Goal: Task Accomplishment & Management: Manage account settings

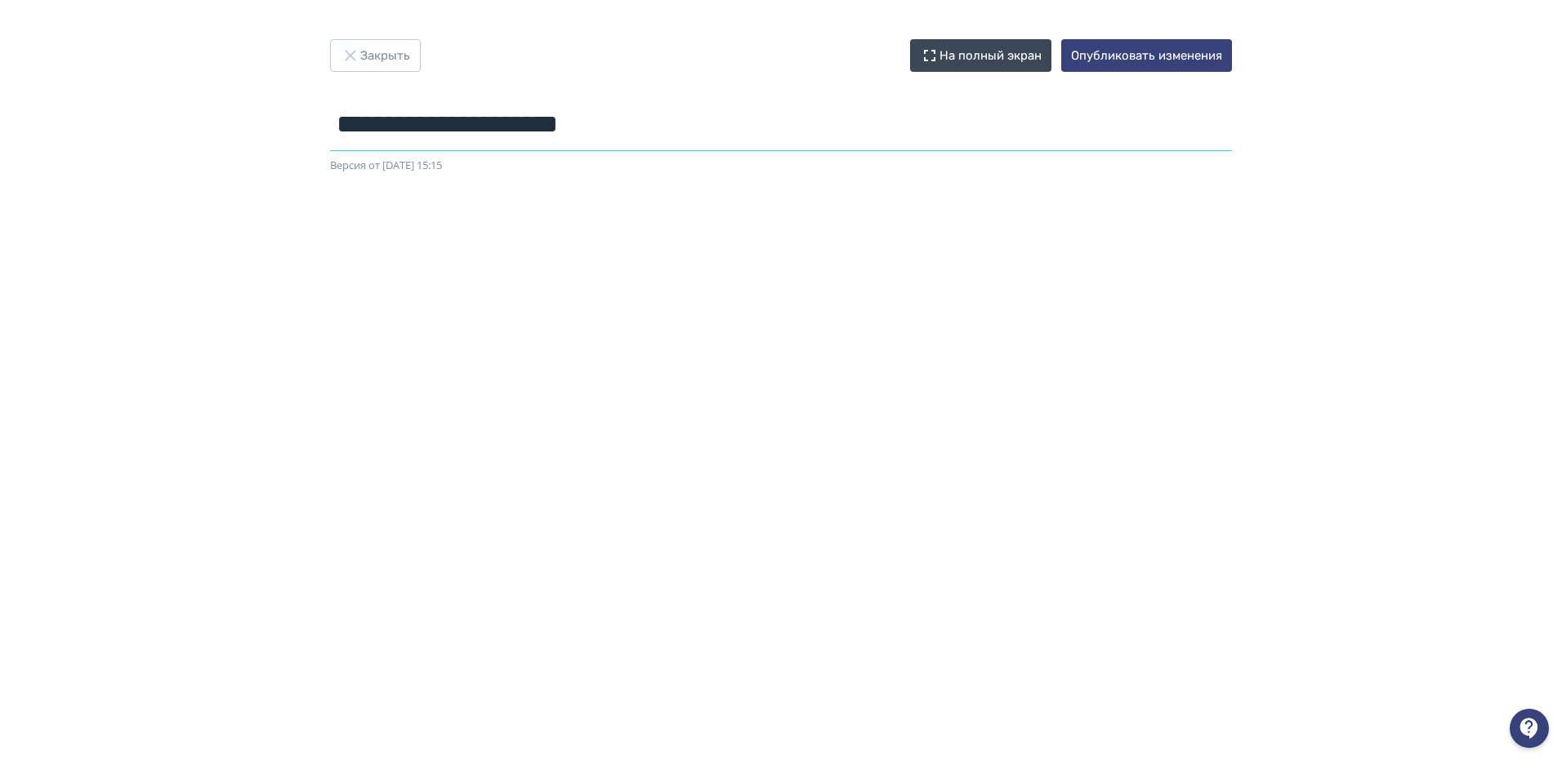
drag, startPoint x: 681, startPoint y: 134, endPoint x: 332, endPoint y: 132, distance: 349.6
click at [332, 132] on input "**********" at bounding box center [781, 124] width 902 height 53
type input "**********"
click at [1110, 56] on button "Опубликовать изменения" at bounding box center [1146, 55] width 171 height 33
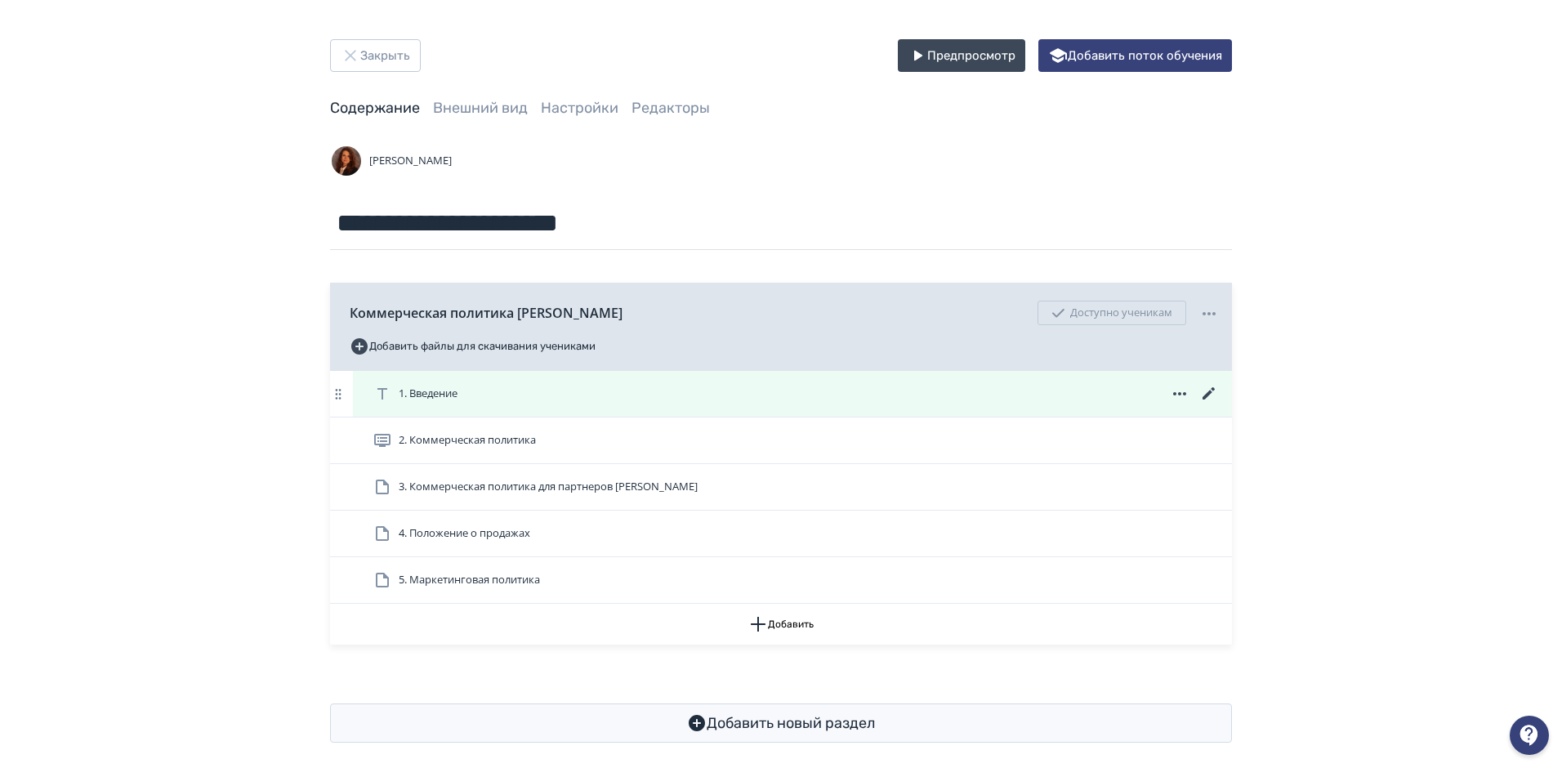
click at [634, 394] on div "1. Введение" at bounding box center [796, 394] width 846 height 20
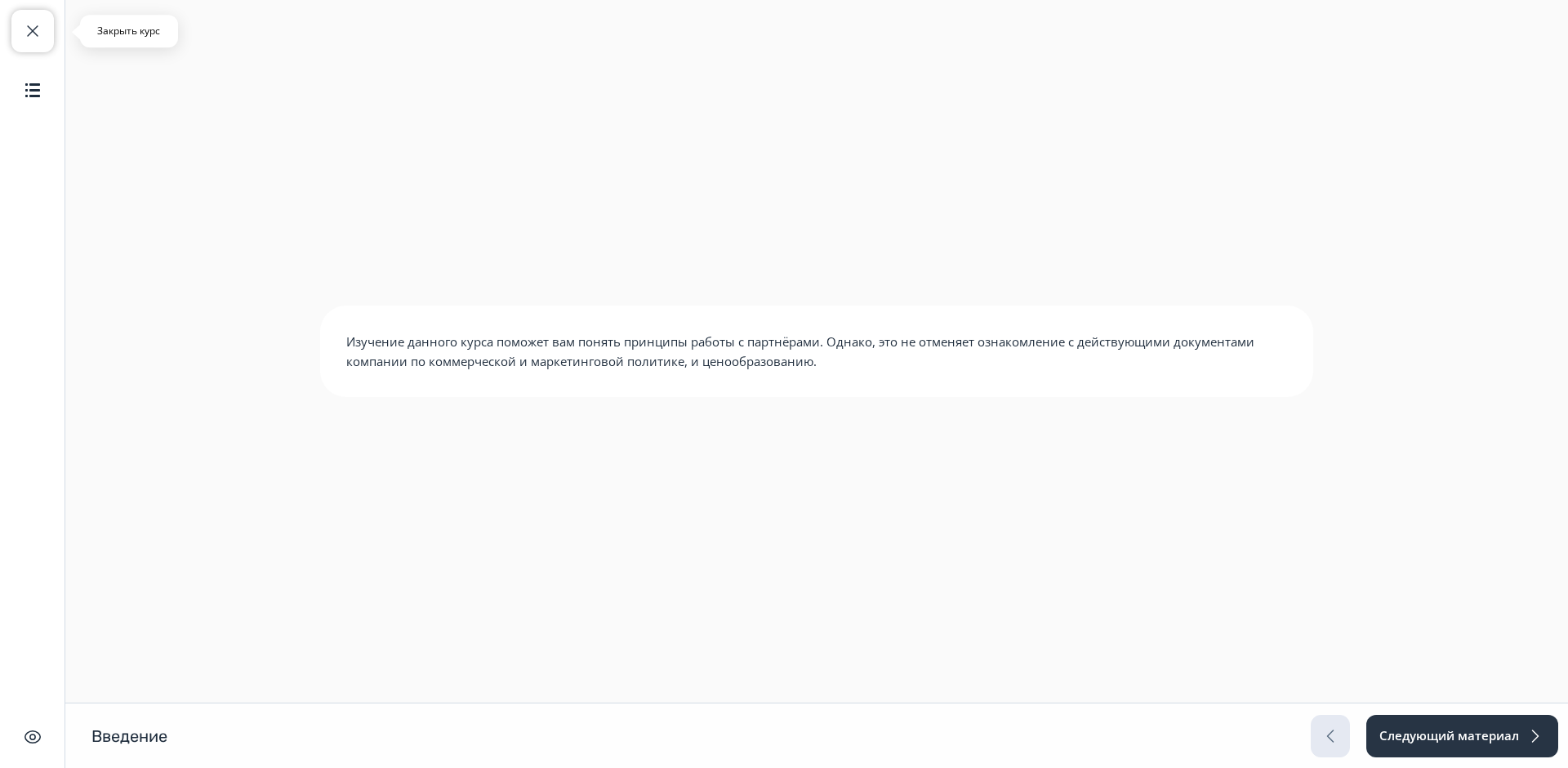
click at [35, 17] on button "Закрыть курс" at bounding box center [32, 31] width 42 height 42
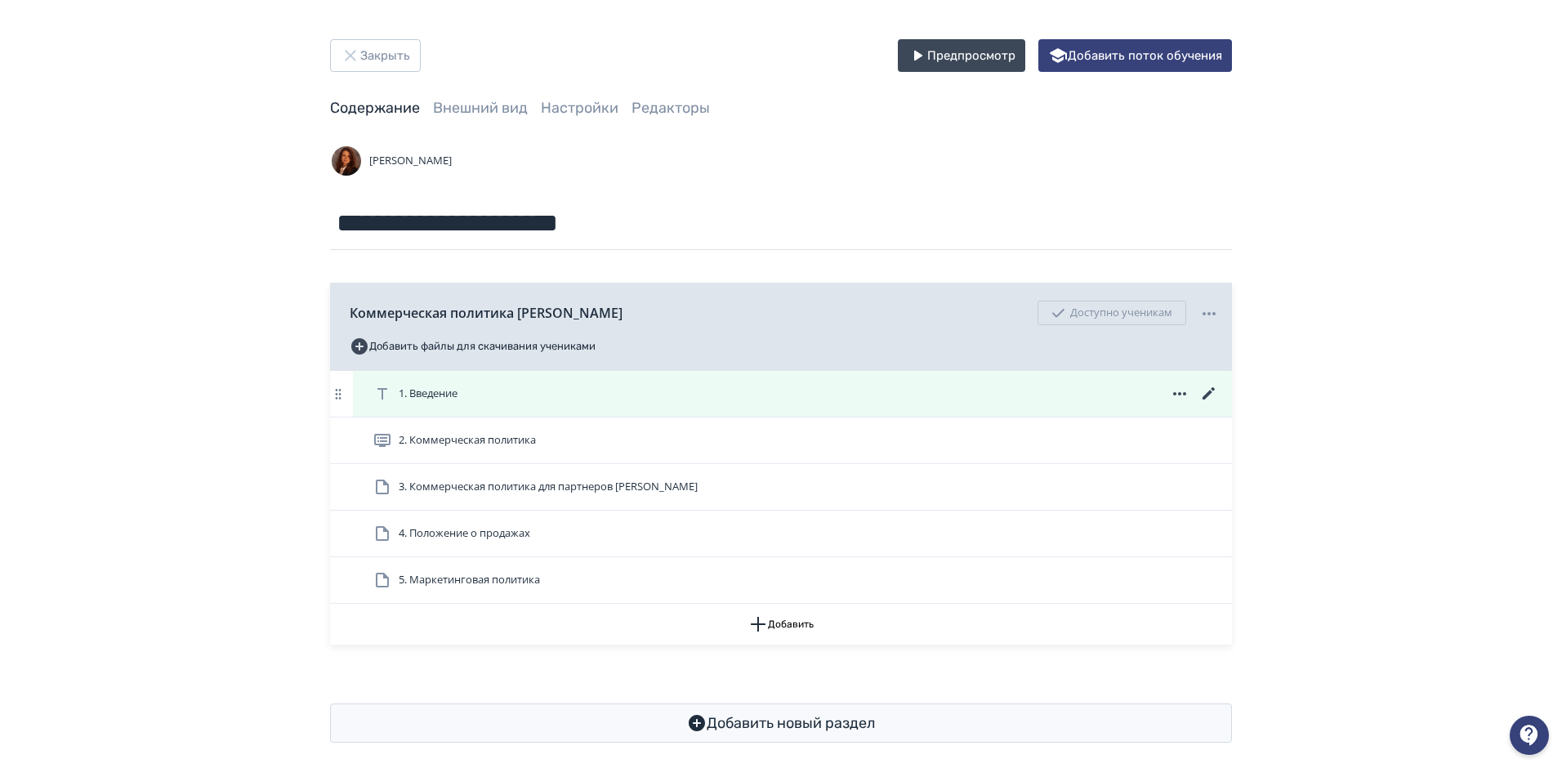
click at [1205, 388] on icon at bounding box center [1209, 394] width 20 height 20
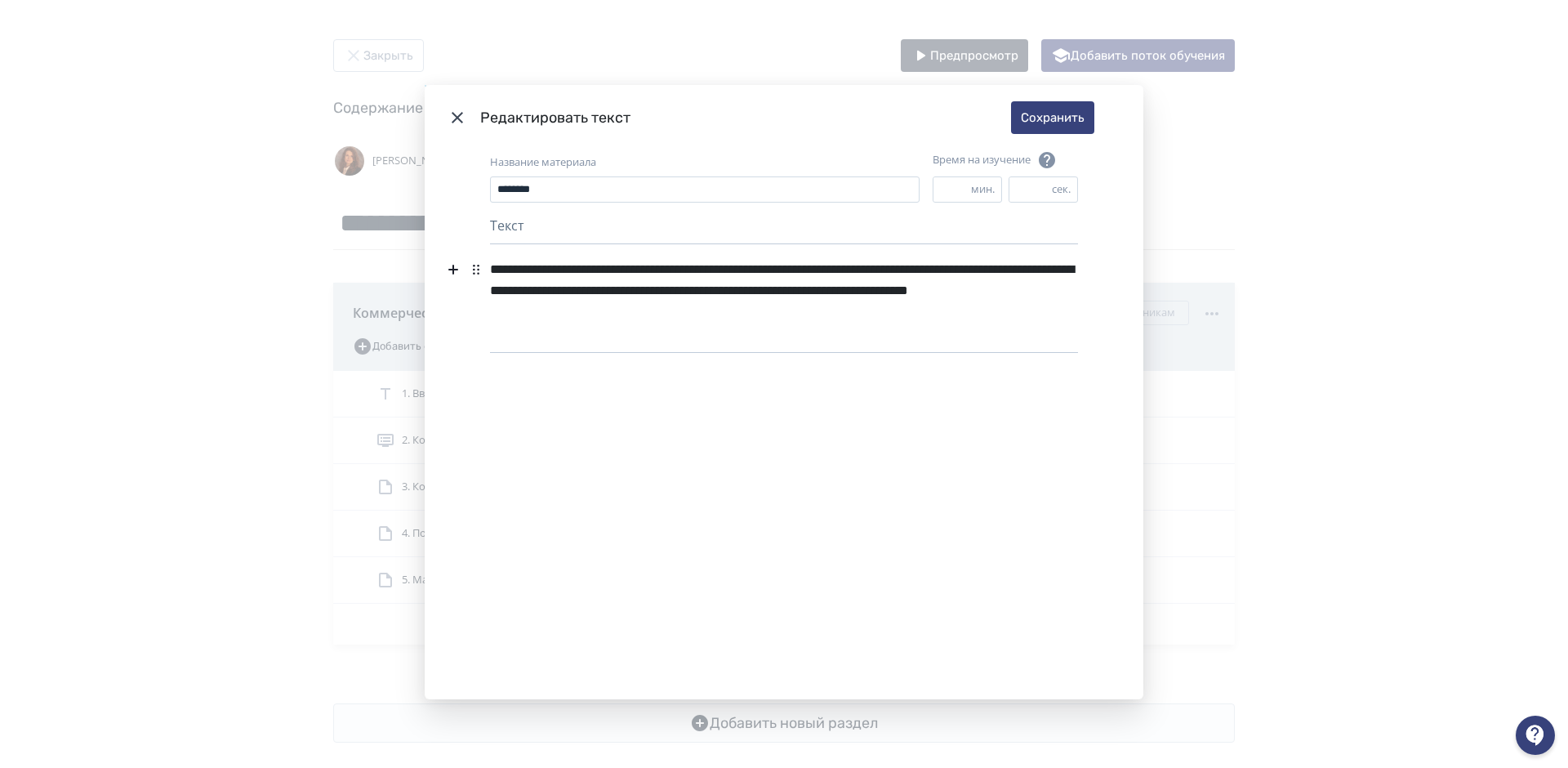
click at [790, 310] on div "**********" at bounding box center [784, 291] width 588 height 74
click at [658, 306] on div "**********" at bounding box center [784, 291] width 588 height 74
click at [779, 310] on div "**********" at bounding box center [784, 291] width 588 height 74
click at [858, 272] on div "**********" at bounding box center [784, 291] width 588 height 74
click at [851, 271] on div "**********" at bounding box center [784, 291] width 588 height 74
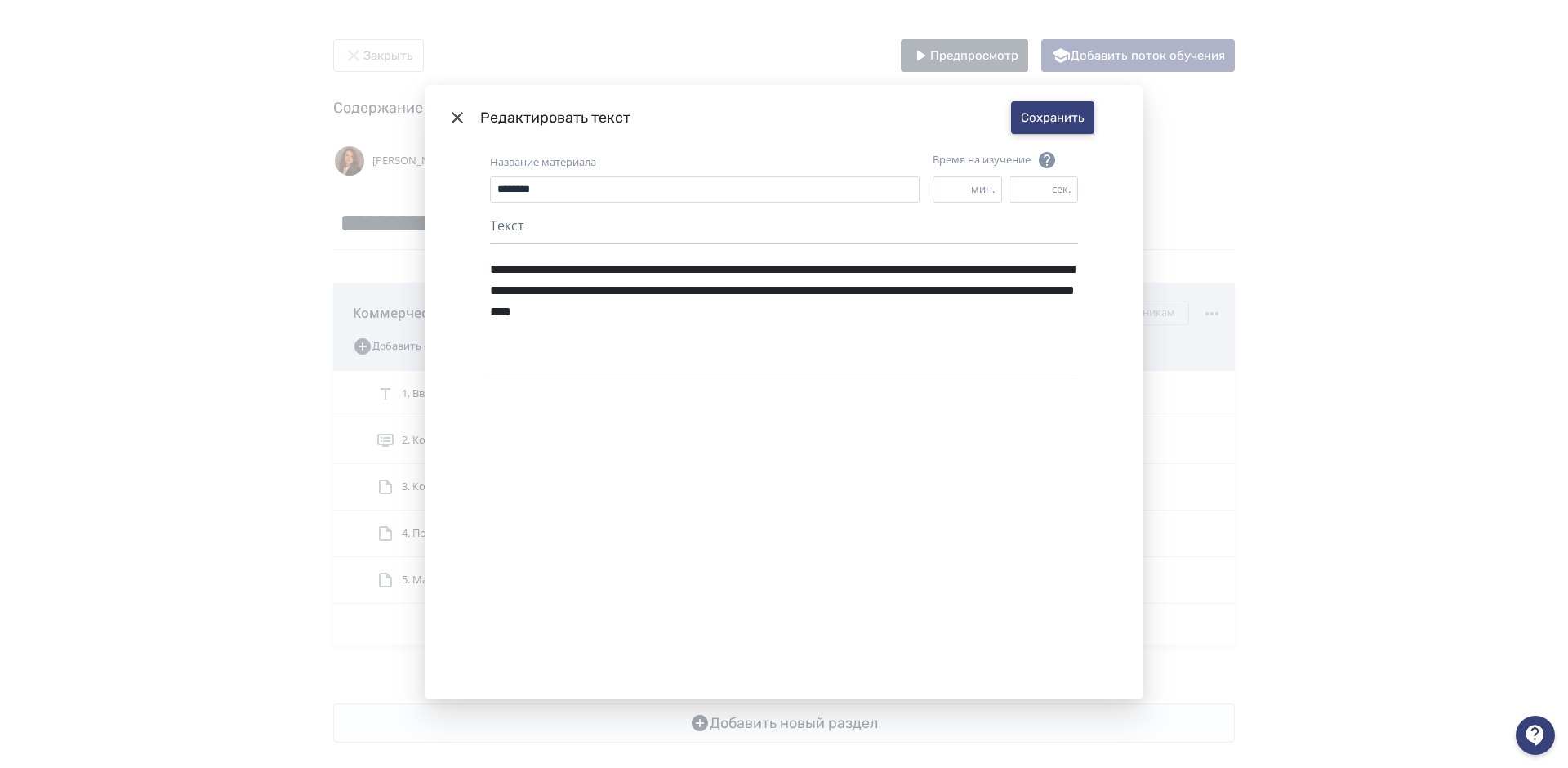
click at [1073, 116] on button "Сохранить" at bounding box center [1052, 117] width 83 height 33
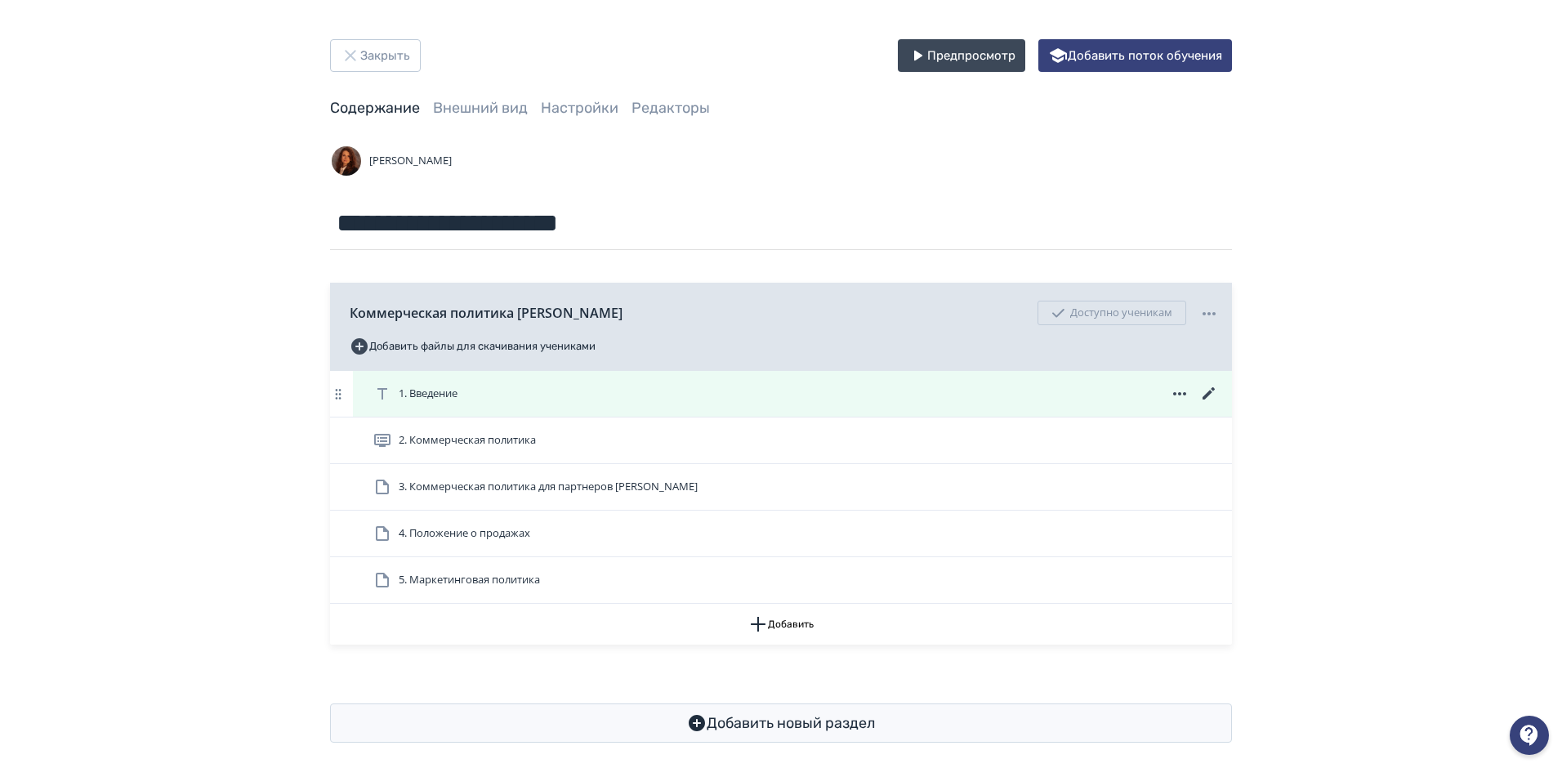
click at [463, 396] on span "1. Введение" at bounding box center [418, 394] width 91 height 20
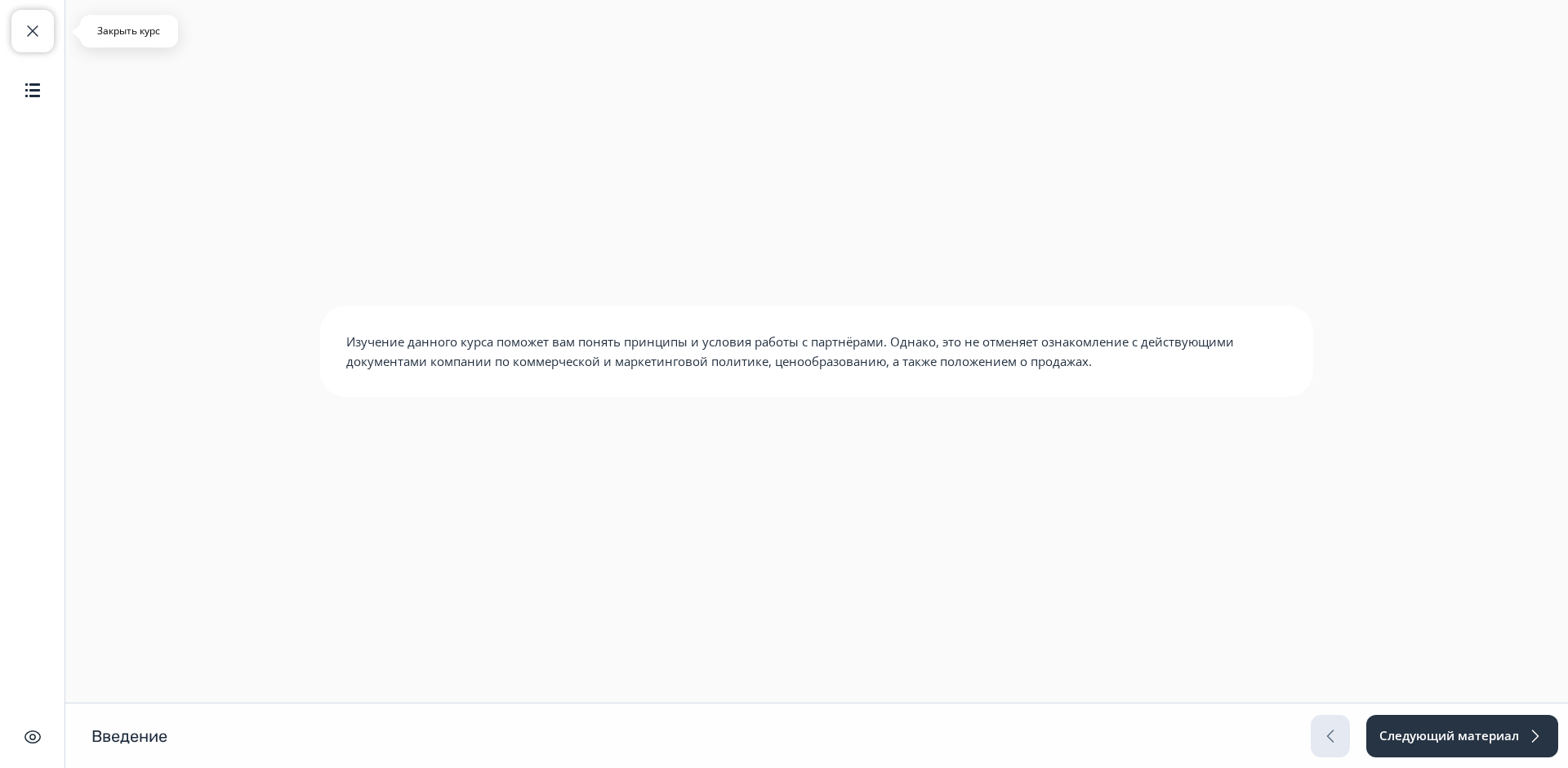
click at [40, 28] on span "button" at bounding box center [33, 31] width 20 height 20
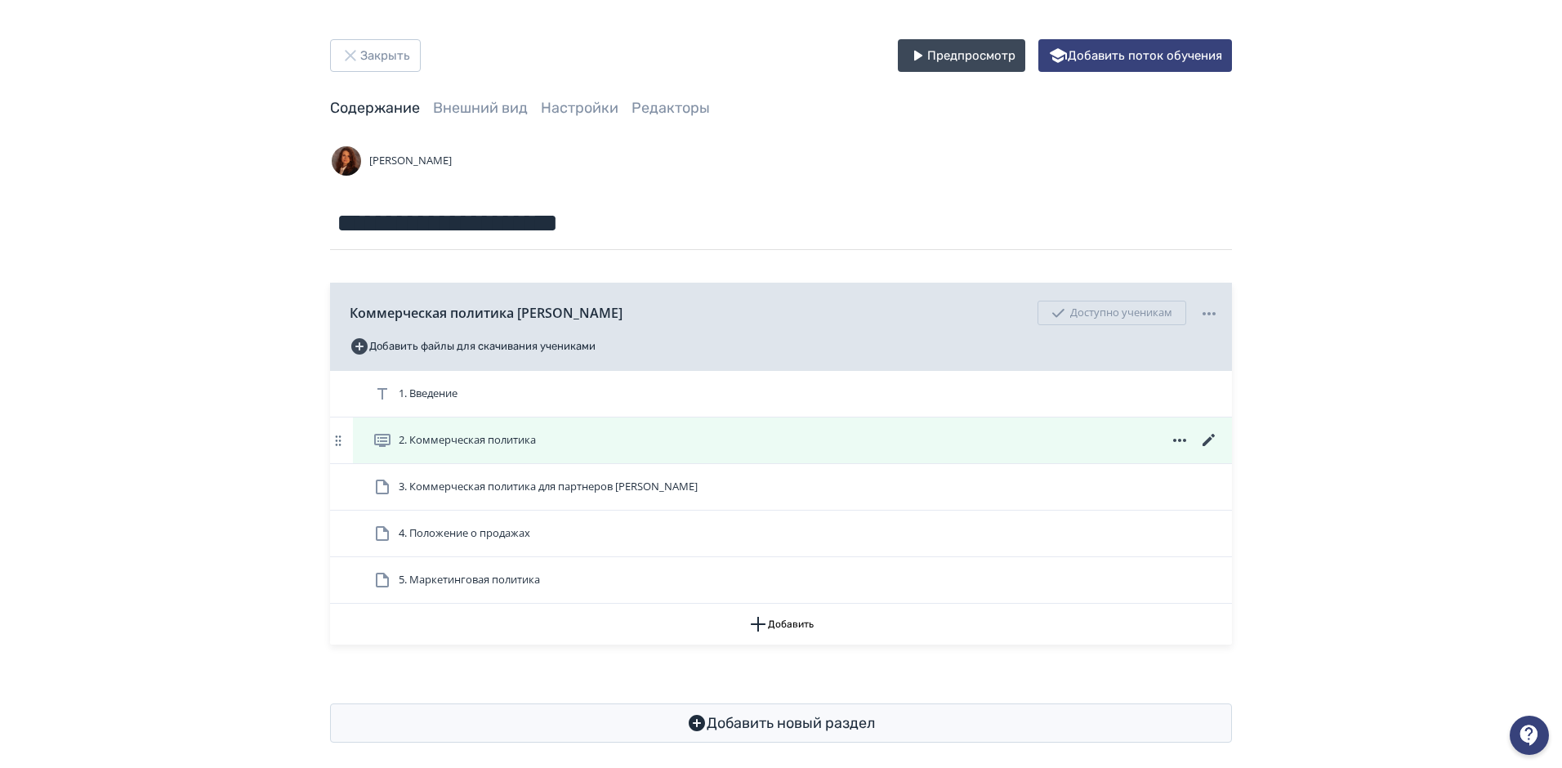
click at [560, 443] on div "2. Коммерческая политика" at bounding box center [796, 441] width 846 height 20
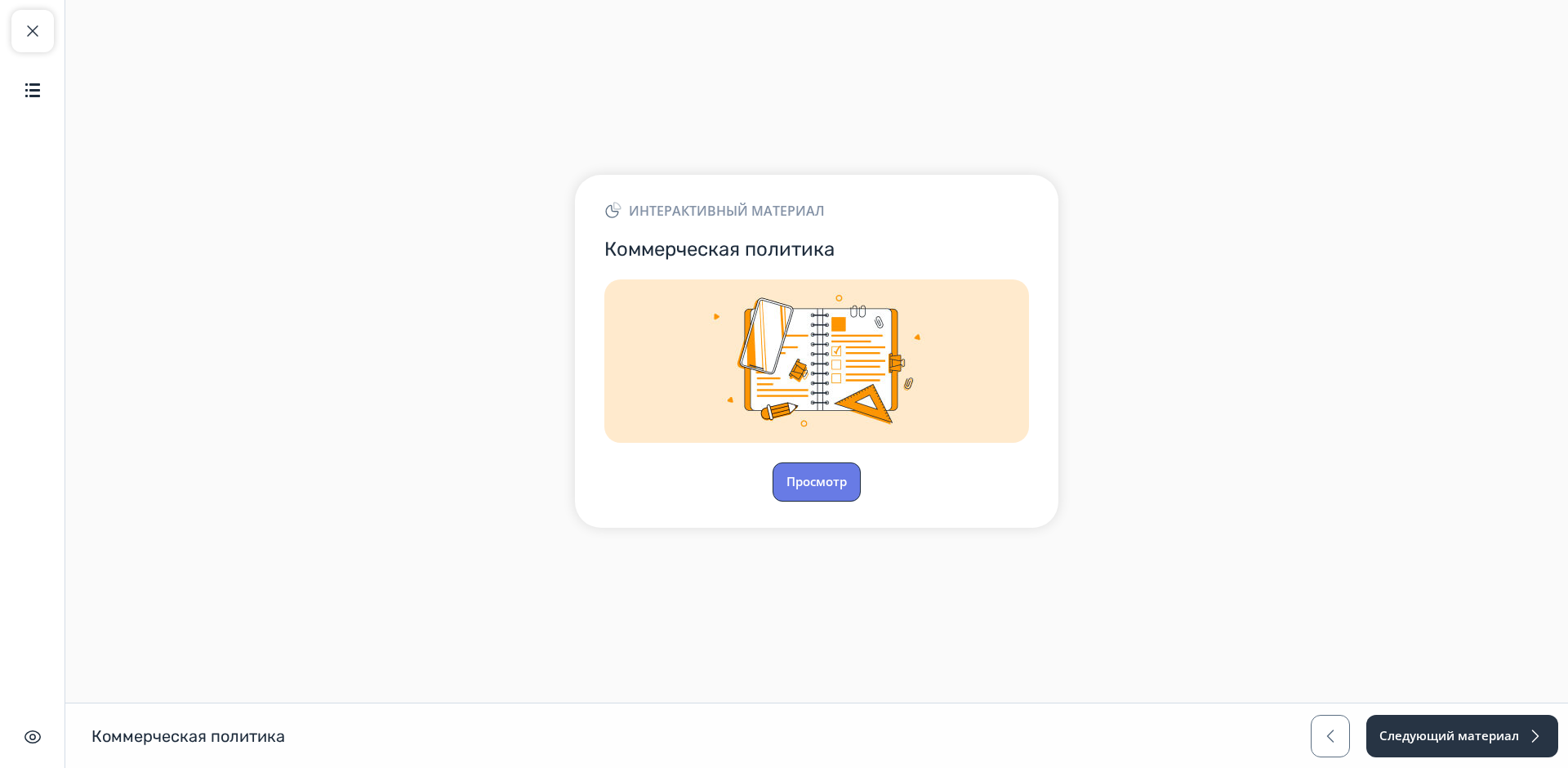
click at [832, 475] on button "Просмотр" at bounding box center [817, 481] width 88 height 39
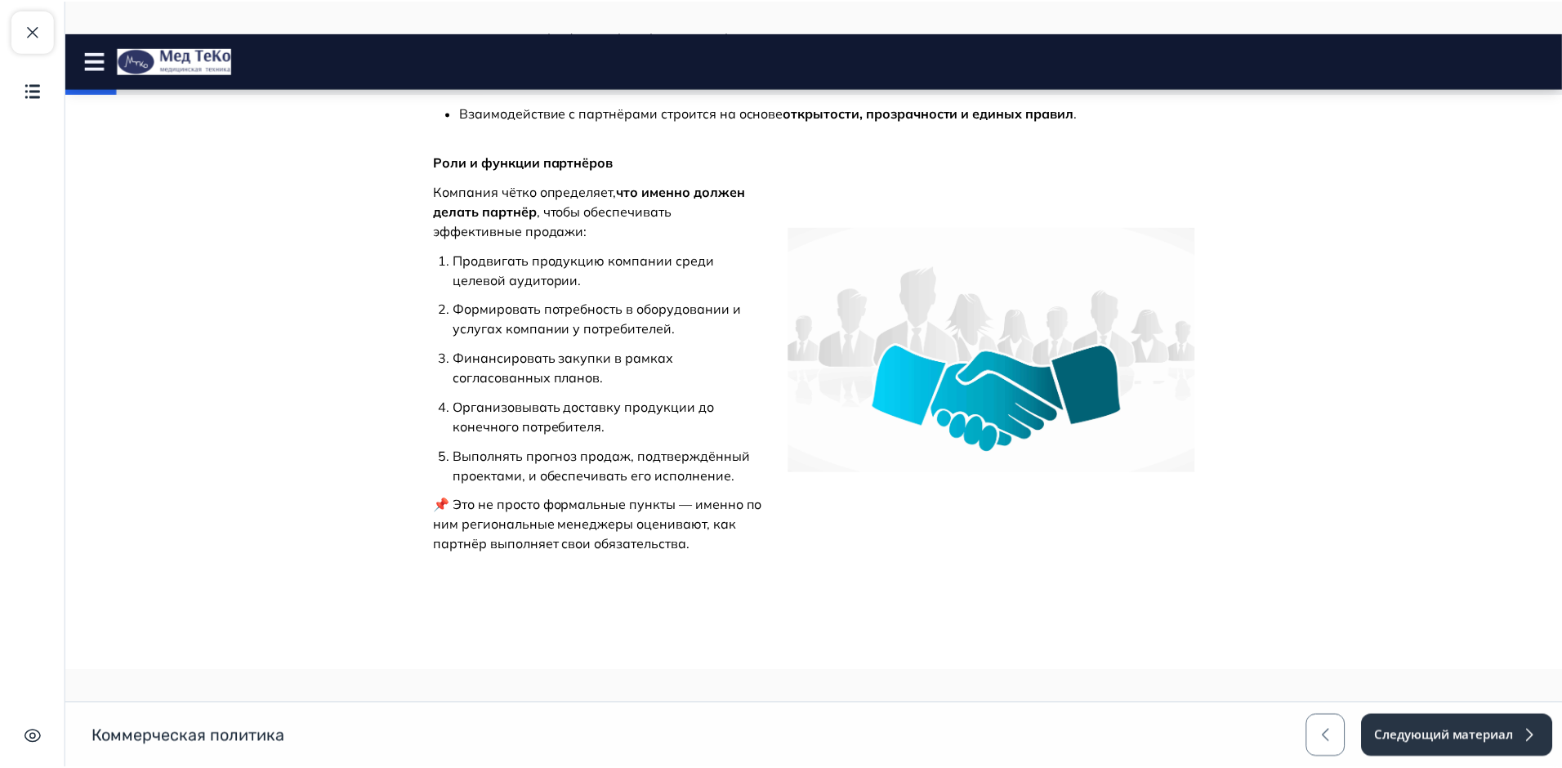
scroll to position [735, 0]
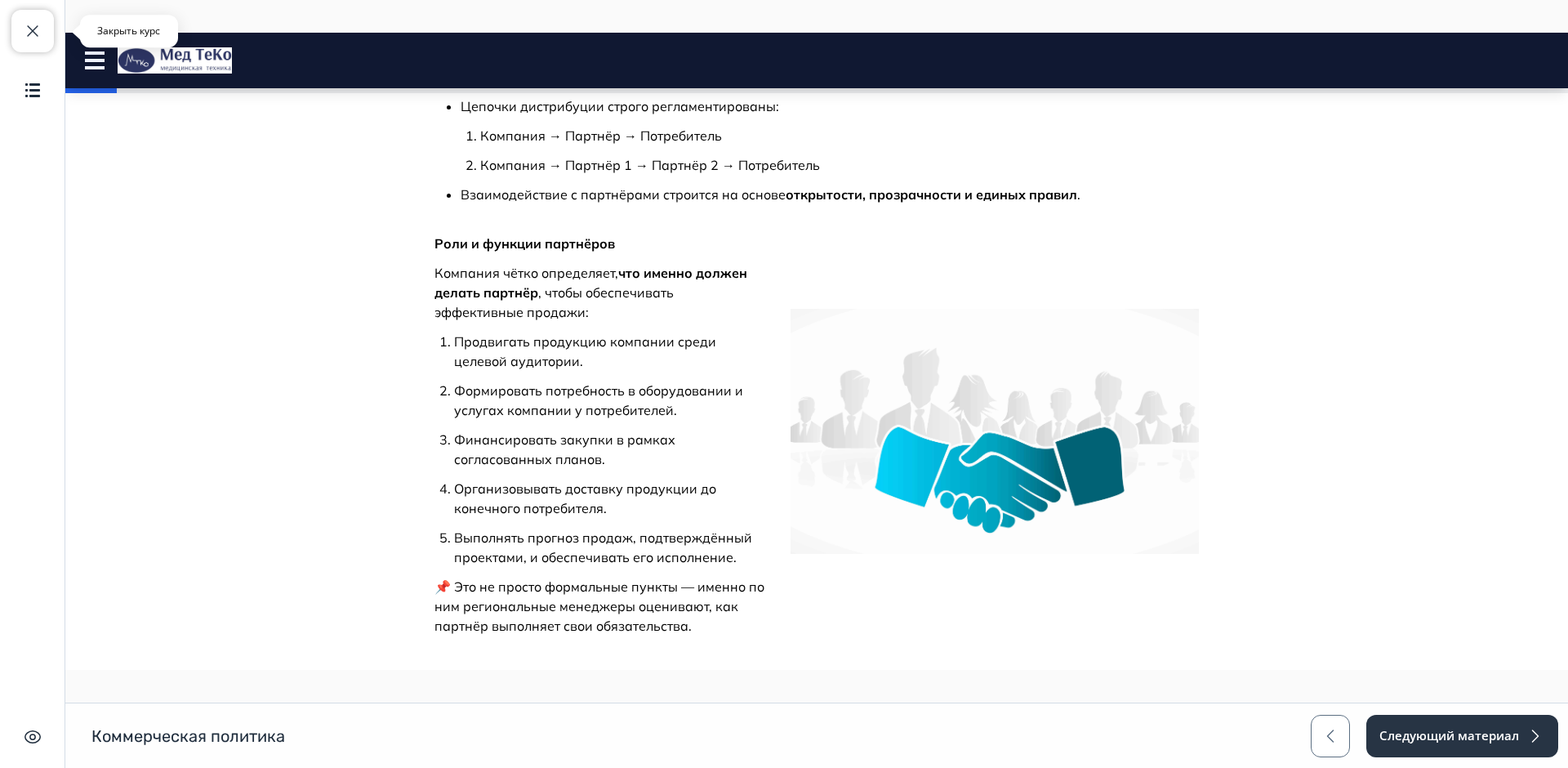
click at [38, 31] on span "button" at bounding box center [33, 31] width 20 height 20
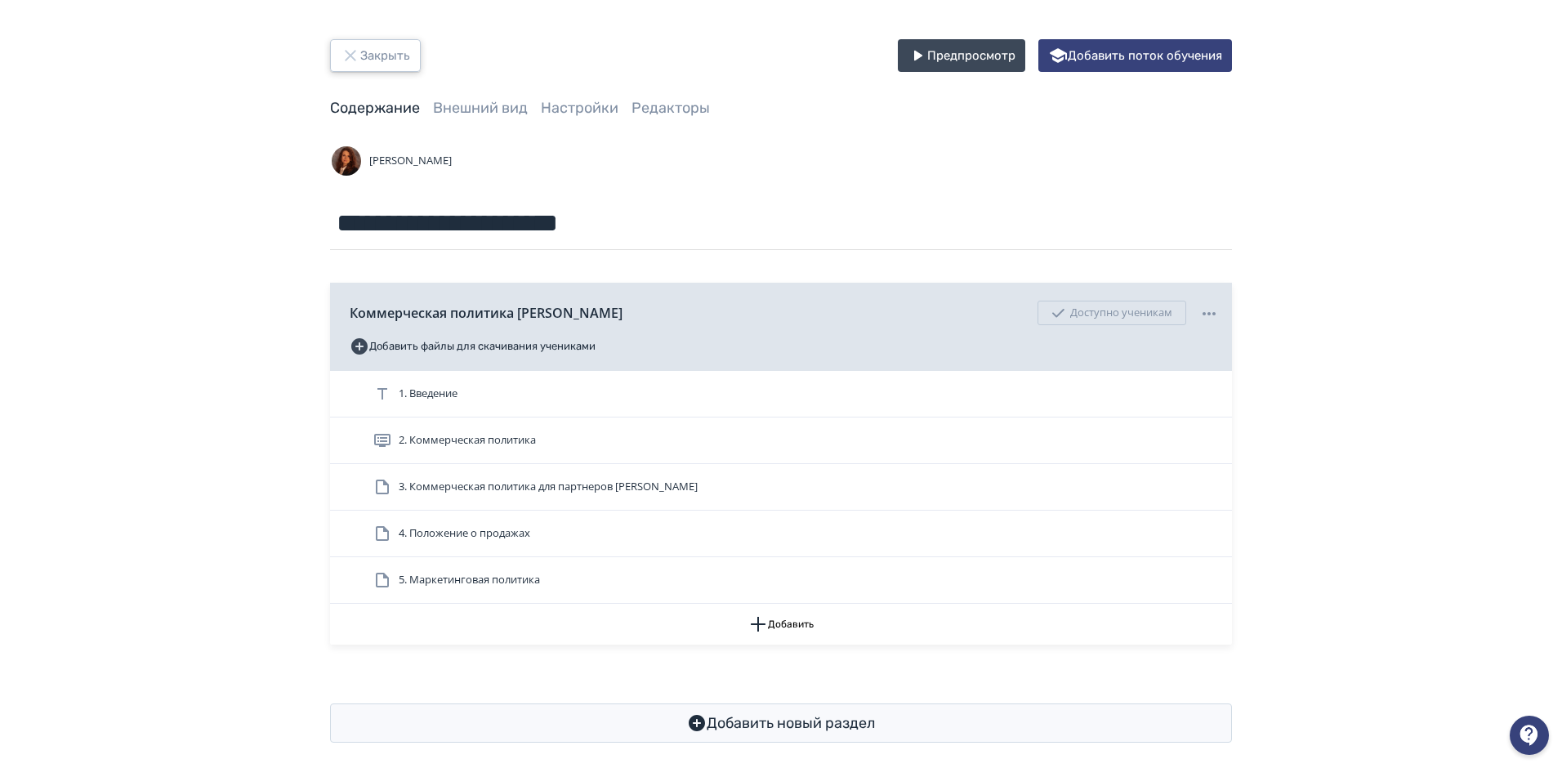
click at [398, 50] on button "Закрыть" at bounding box center [375, 55] width 91 height 33
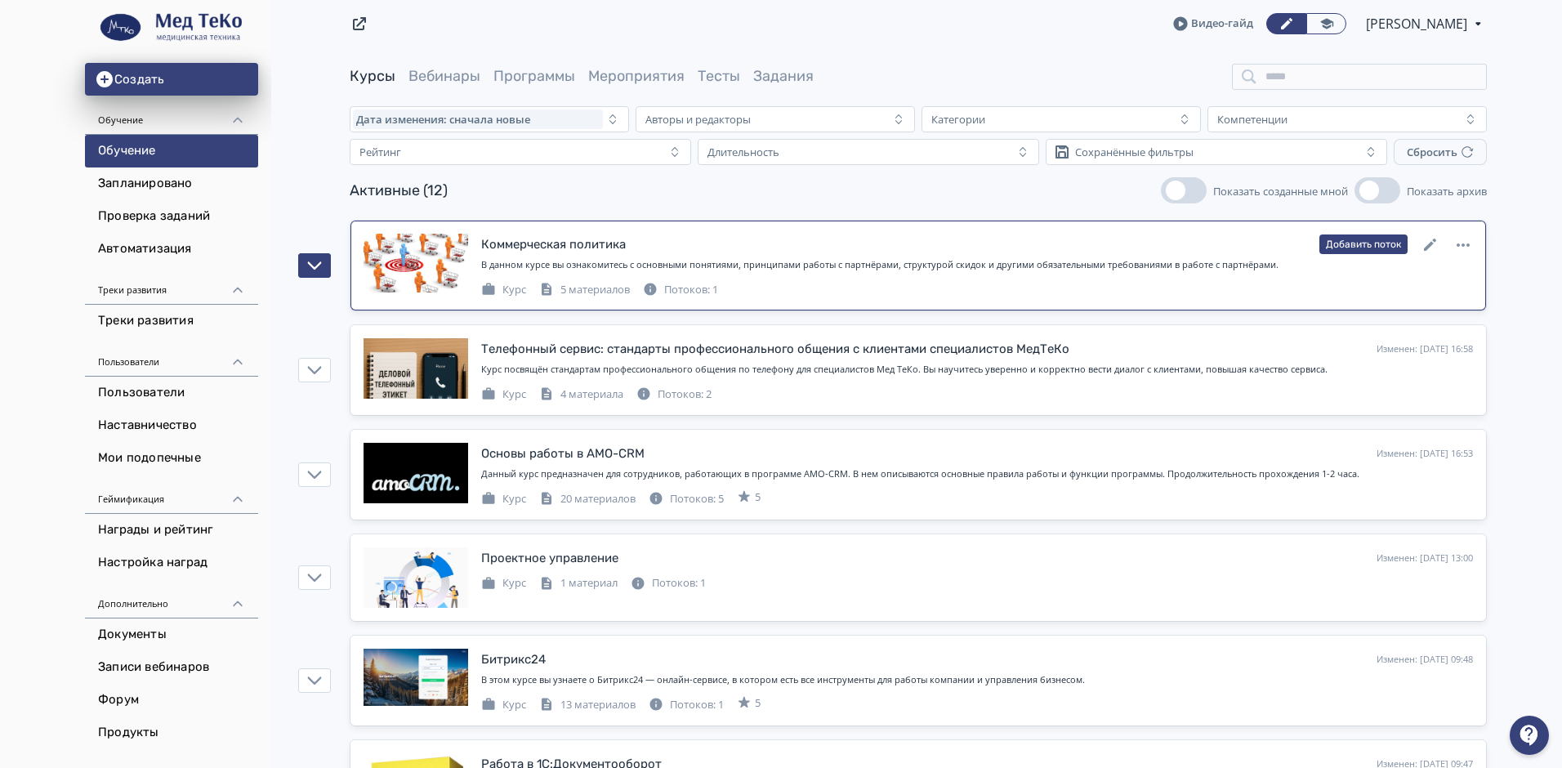
click at [686, 290] on div "Потоков: 1" at bounding box center [680, 290] width 75 height 16
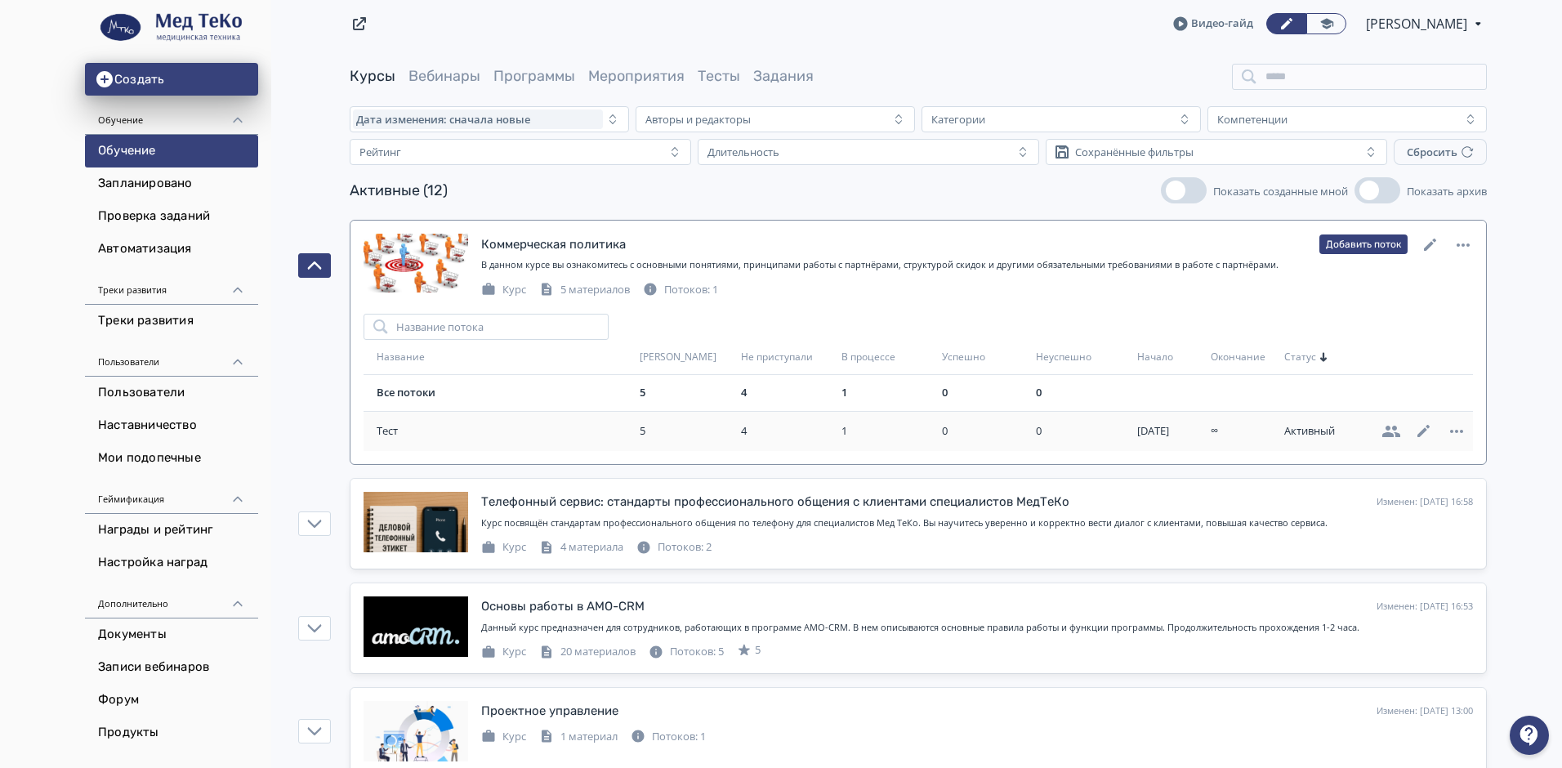
click at [858, 431] on div "1" at bounding box center [887, 431] width 93 height 16
click at [374, 440] on td "Тест" at bounding box center [499, 431] width 270 height 40
click at [383, 431] on span "Тест" at bounding box center [505, 431] width 257 height 16
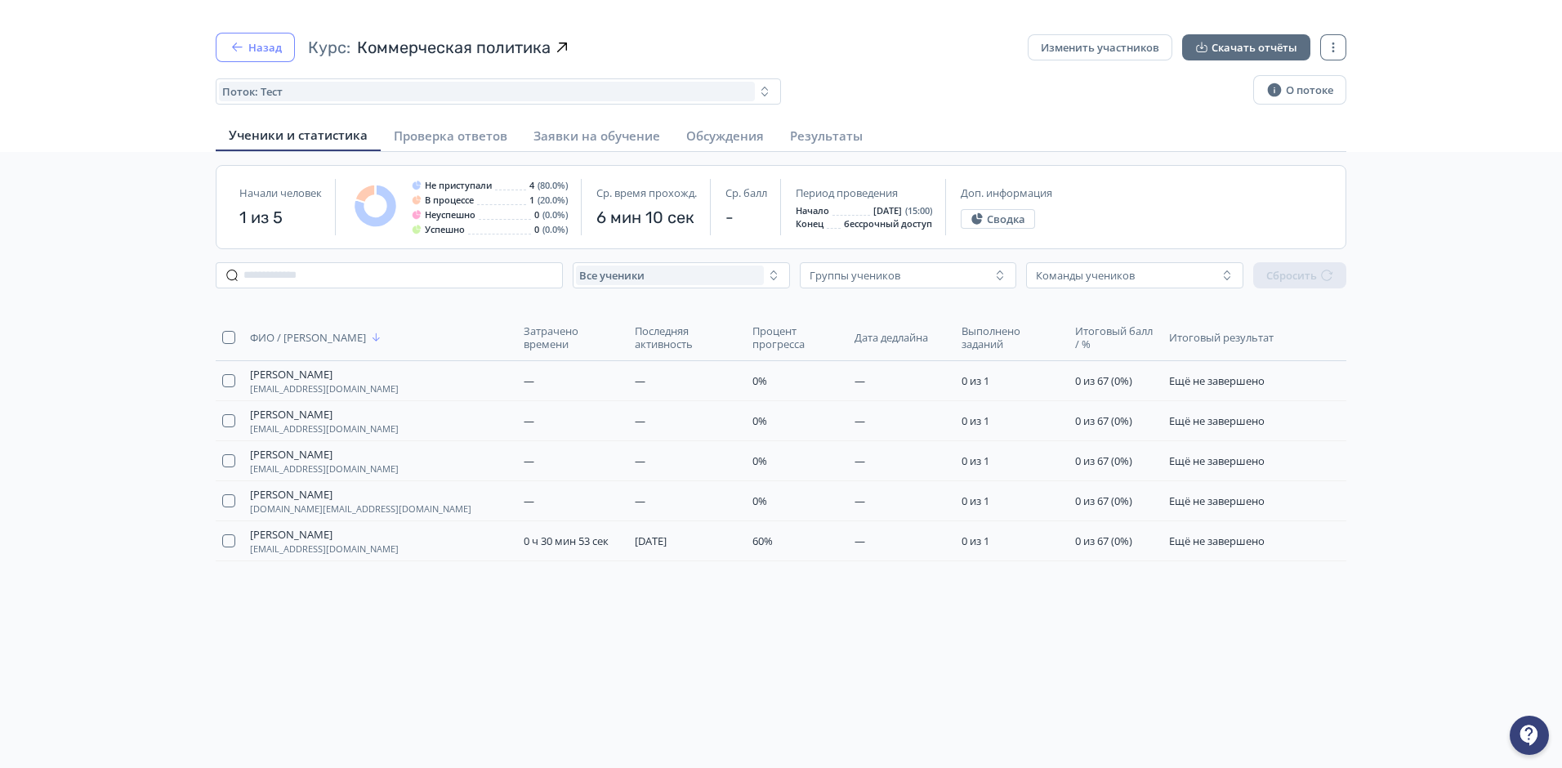
click at [266, 48] on button "Назад" at bounding box center [255, 47] width 79 height 29
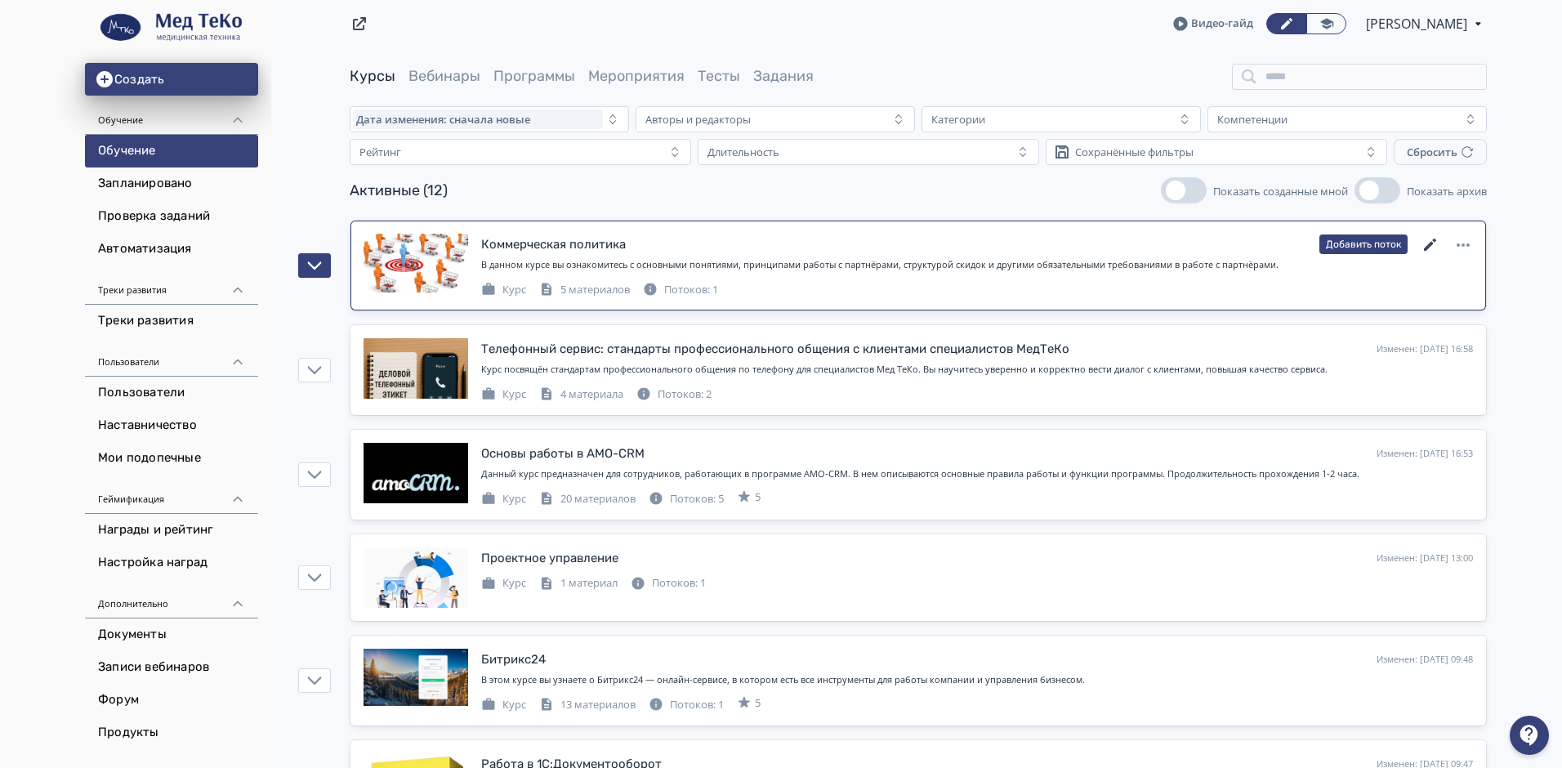
click at [1428, 243] on icon at bounding box center [1431, 245] width 20 height 20
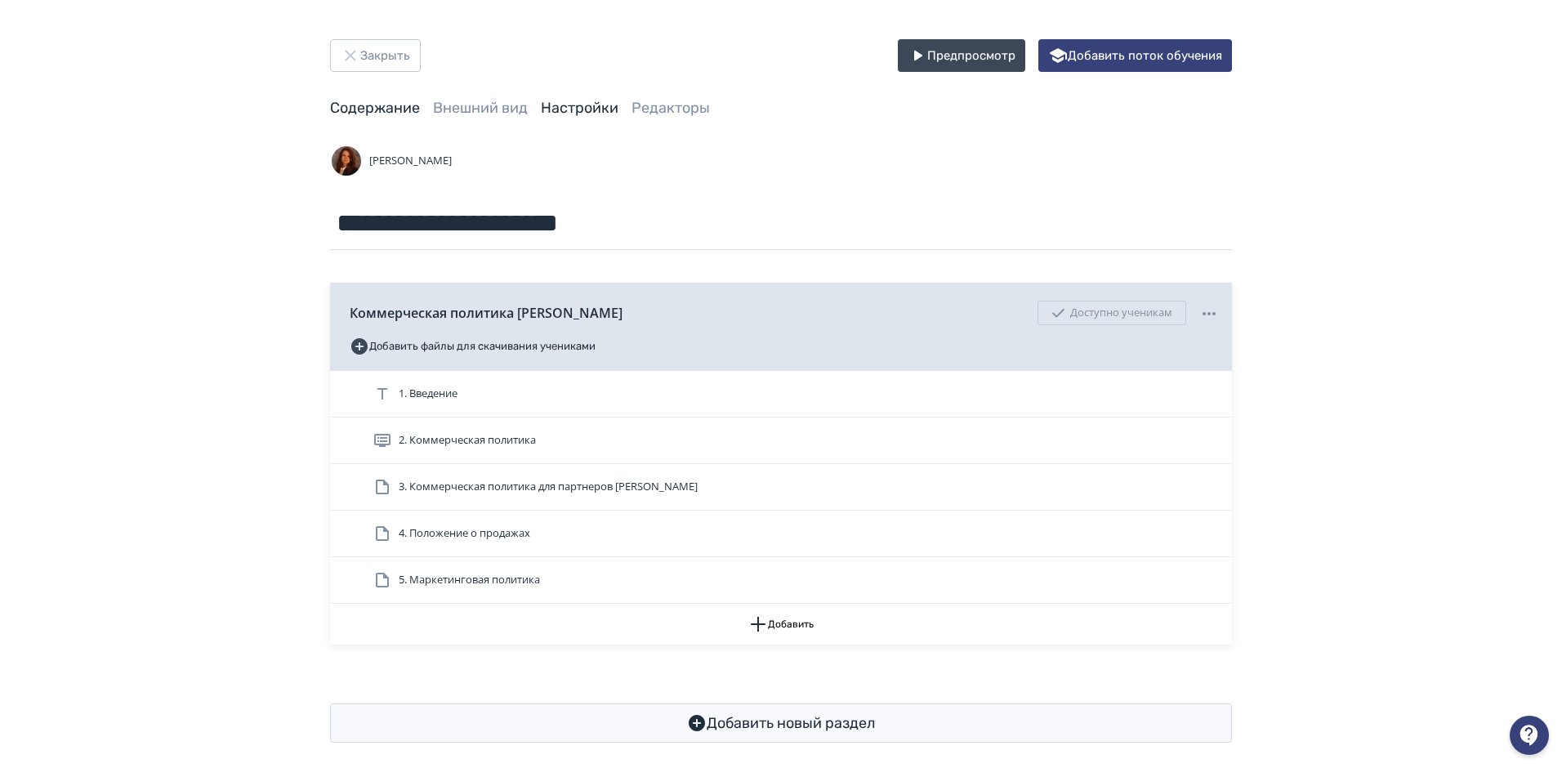
click at [591, 109] on link "Настройки" at bounding box center [580, 108] width 78 height 18
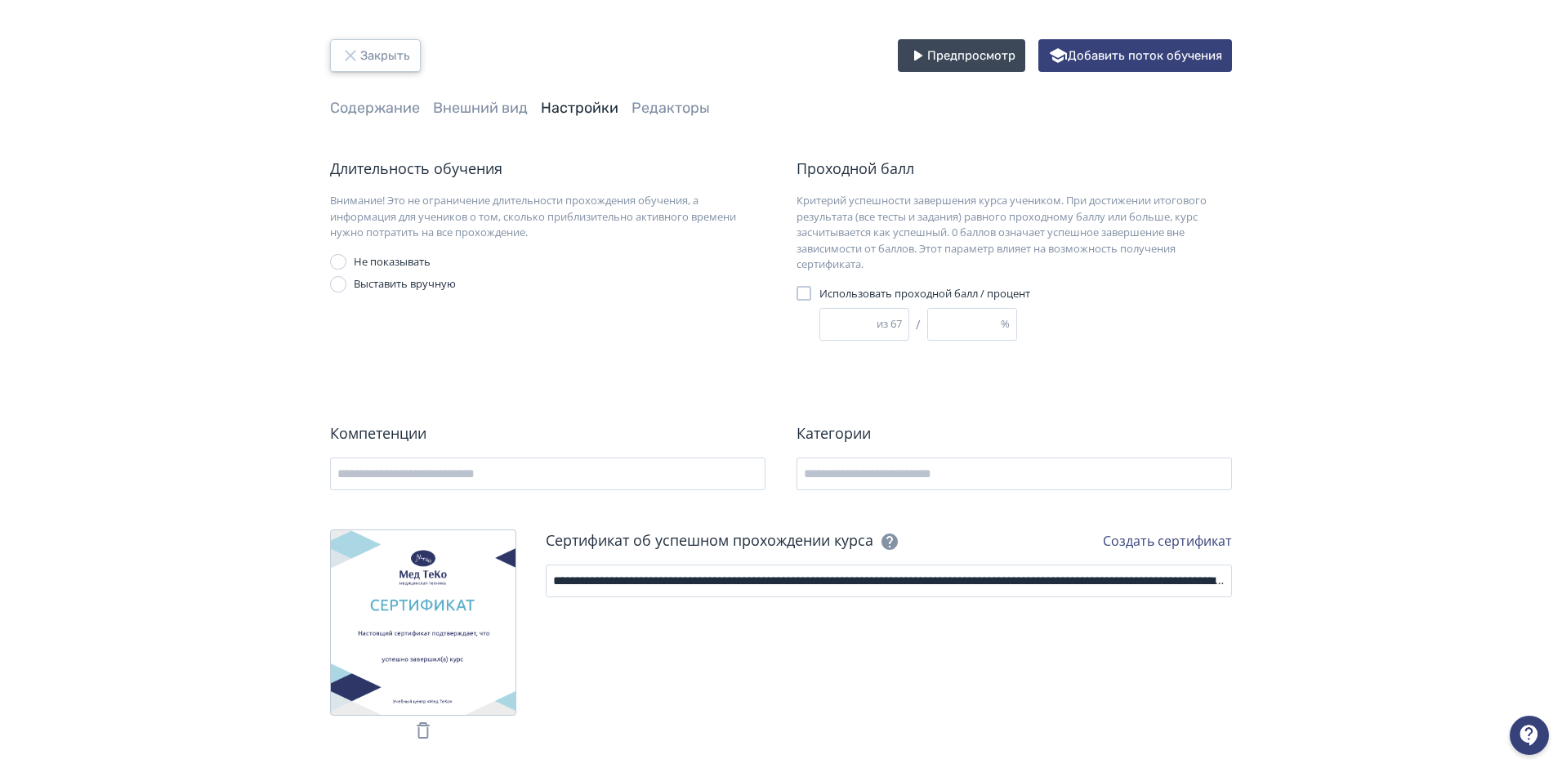
click at [363, 49] on button "Закрыть" at bounding box center [375, 55] width 91 height 33
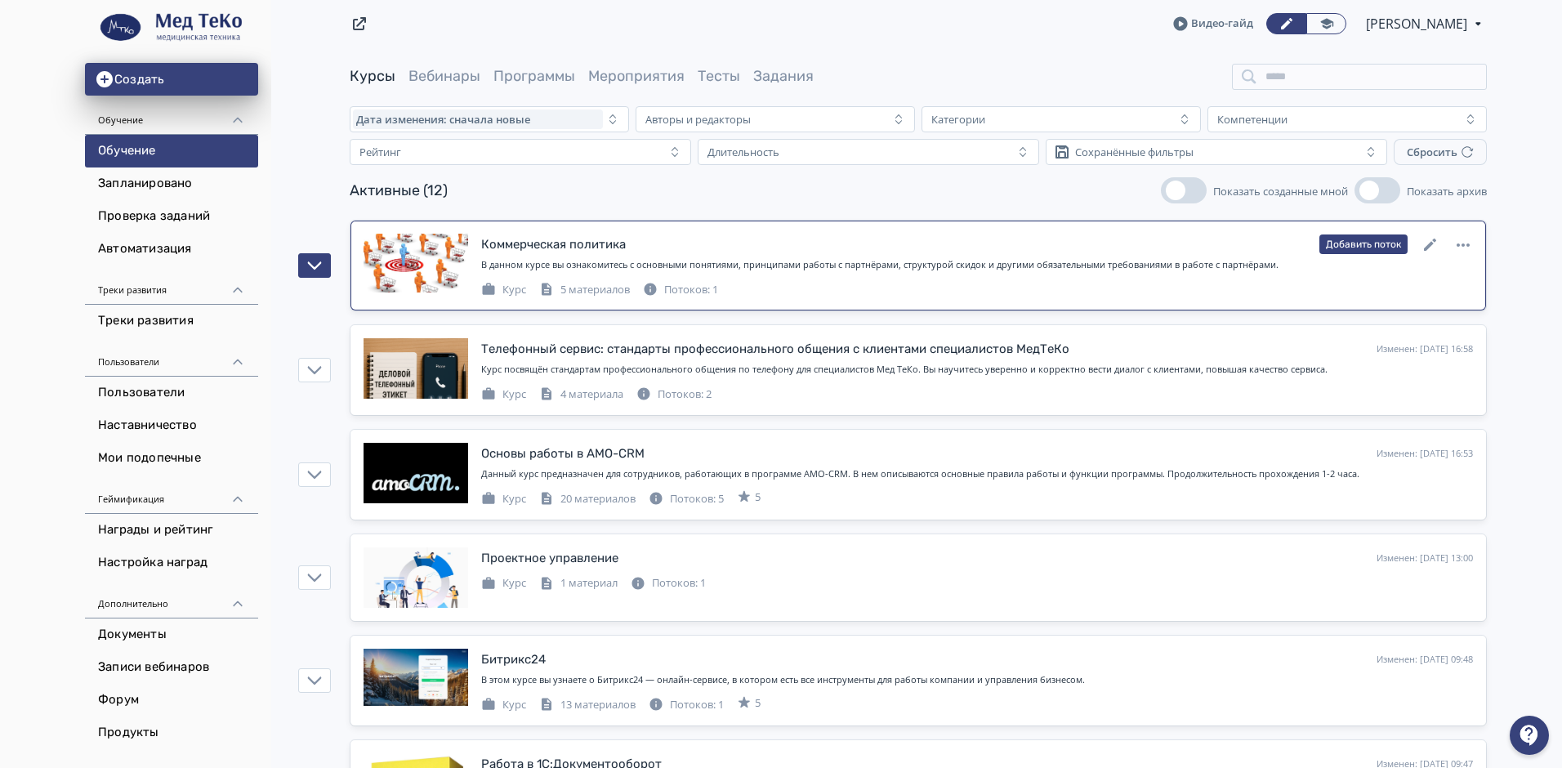
click at [680, 288] on div "Потоков: 1" at bounding box center [680, 290] width 75 height 16
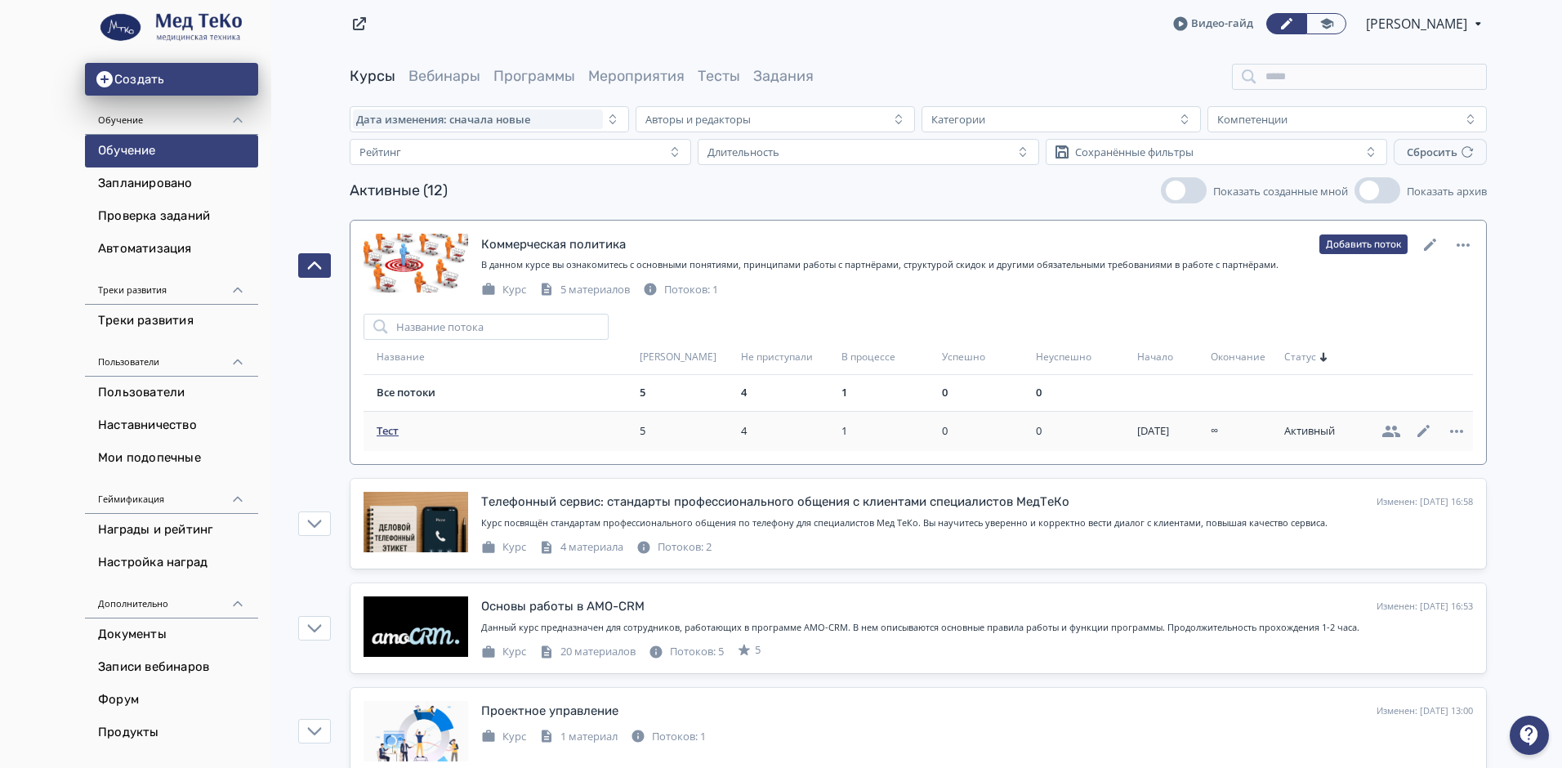
click at [389, 431] on span "Тест" at bounding box center [505, 431] width 257 height 16
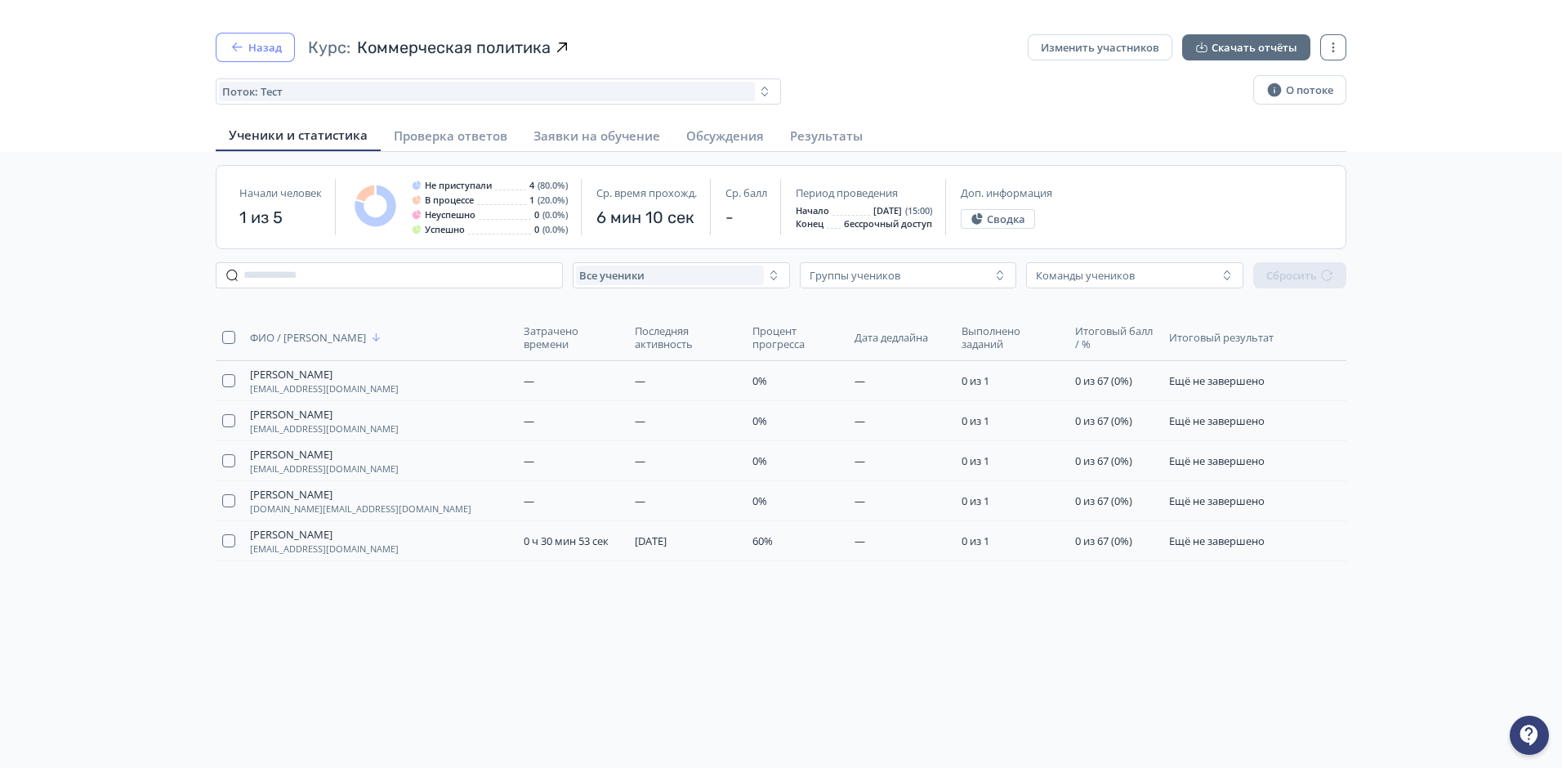
click at [241, 42] on icon "button" at bounding box center [237, 47] width 16 height 16
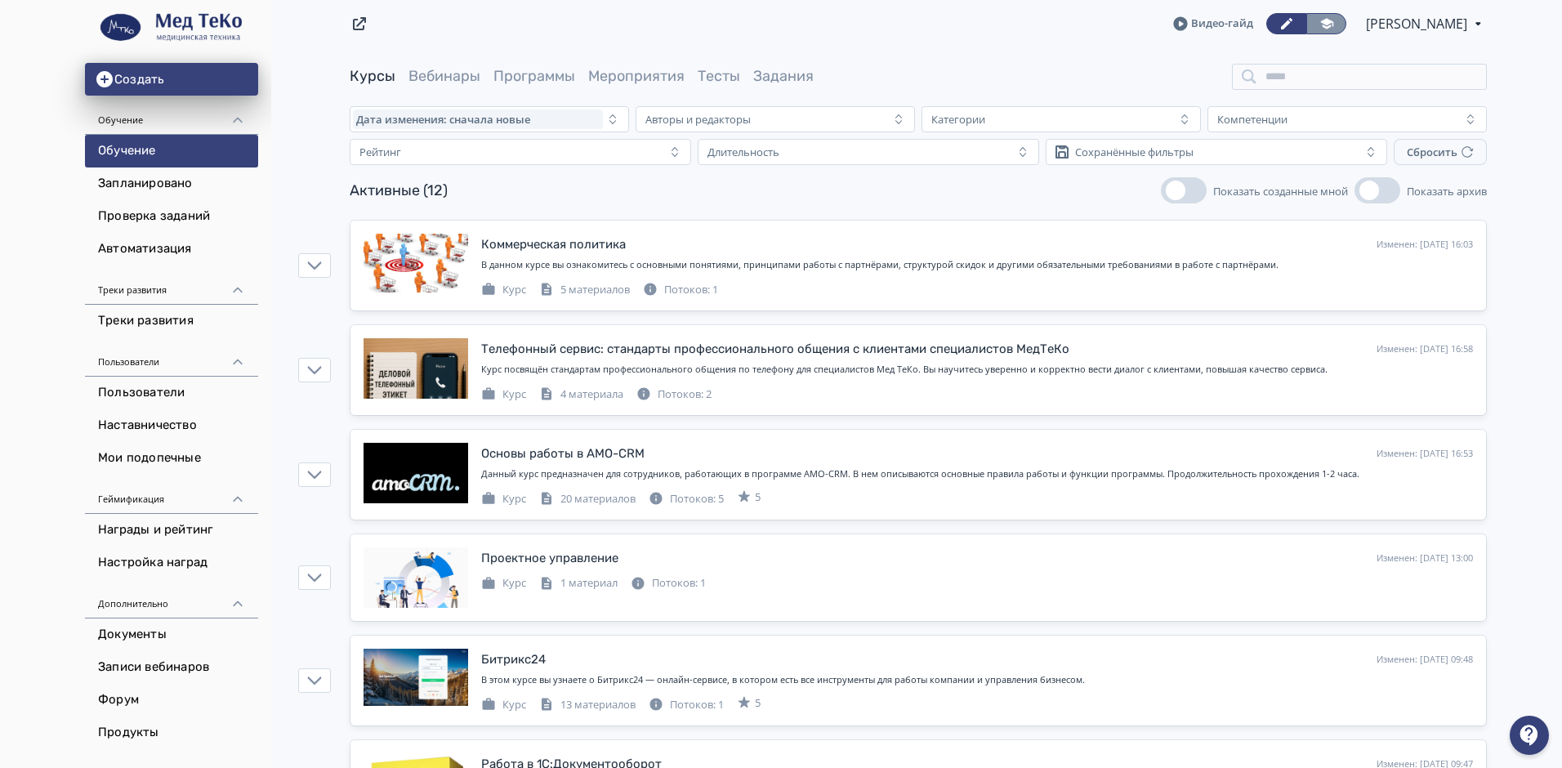
click at [1329, 25] on icon at bounding box center [1326, 23] width 15 height 15
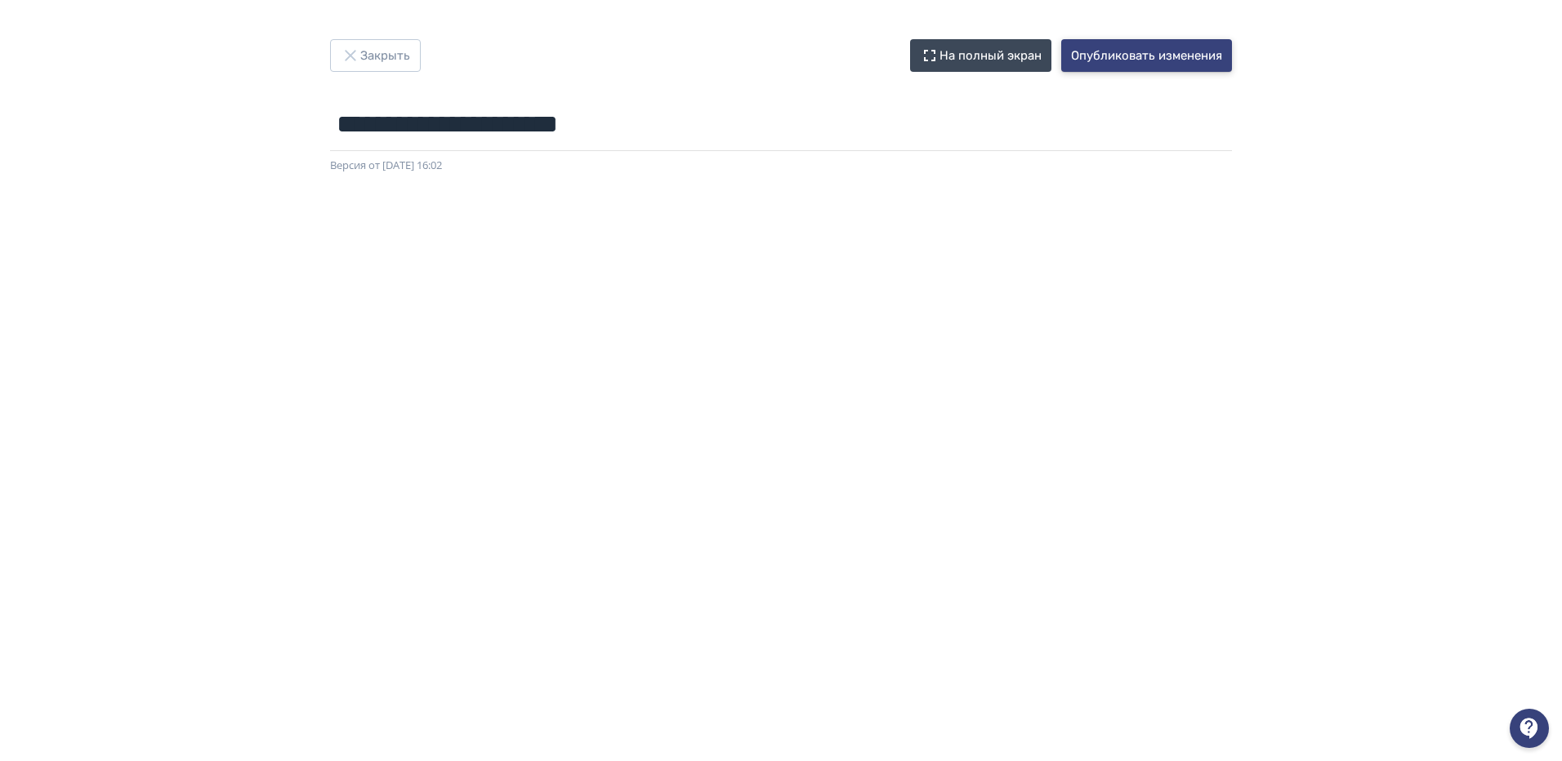
click at [1154, 52] on button "Опубликовать изменения" at bounding box center [1146, 55] width 171 height 33
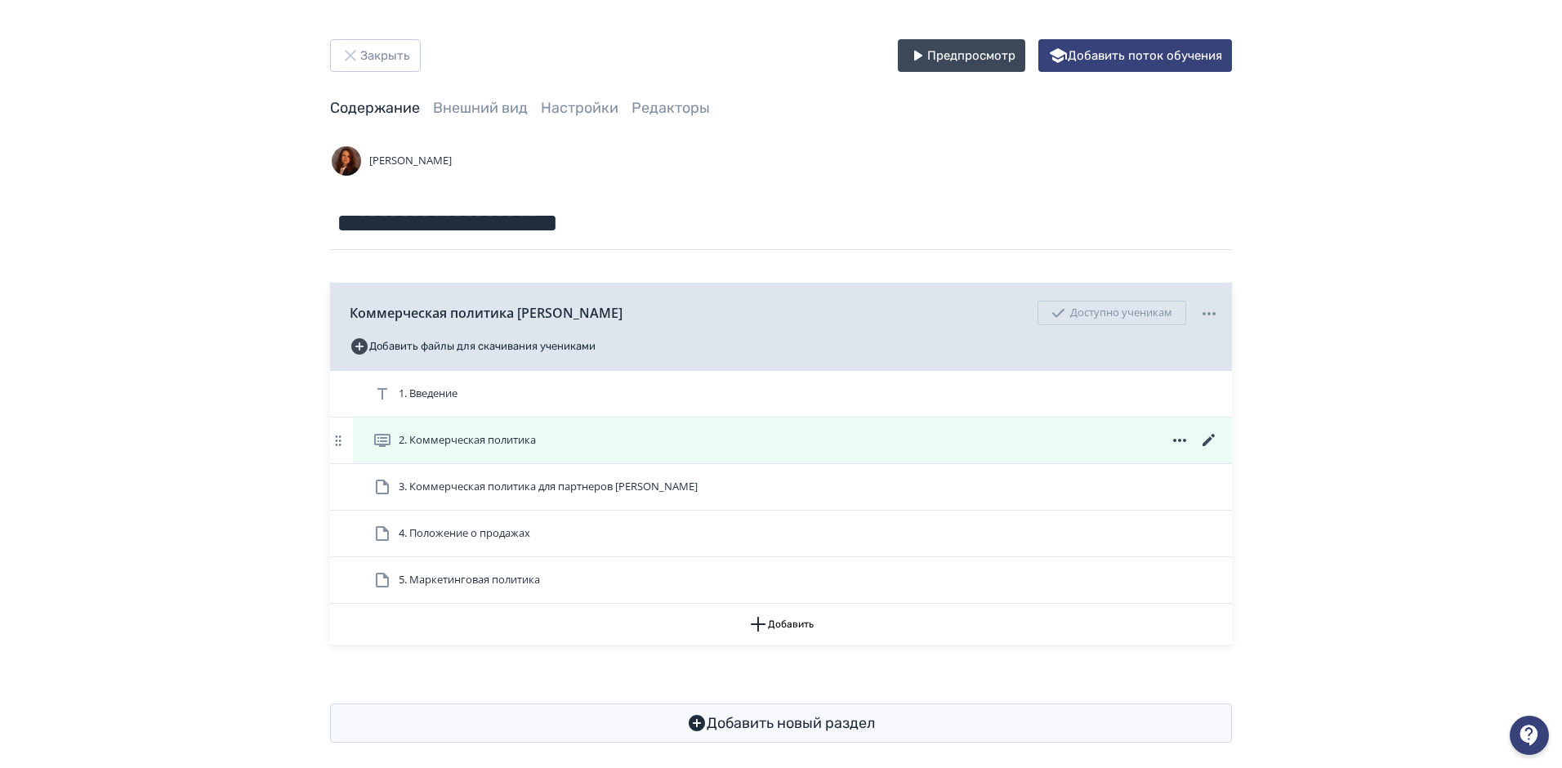
click at [1203, 438] on icon at bounding box center [1209, 441] width 20 height 20
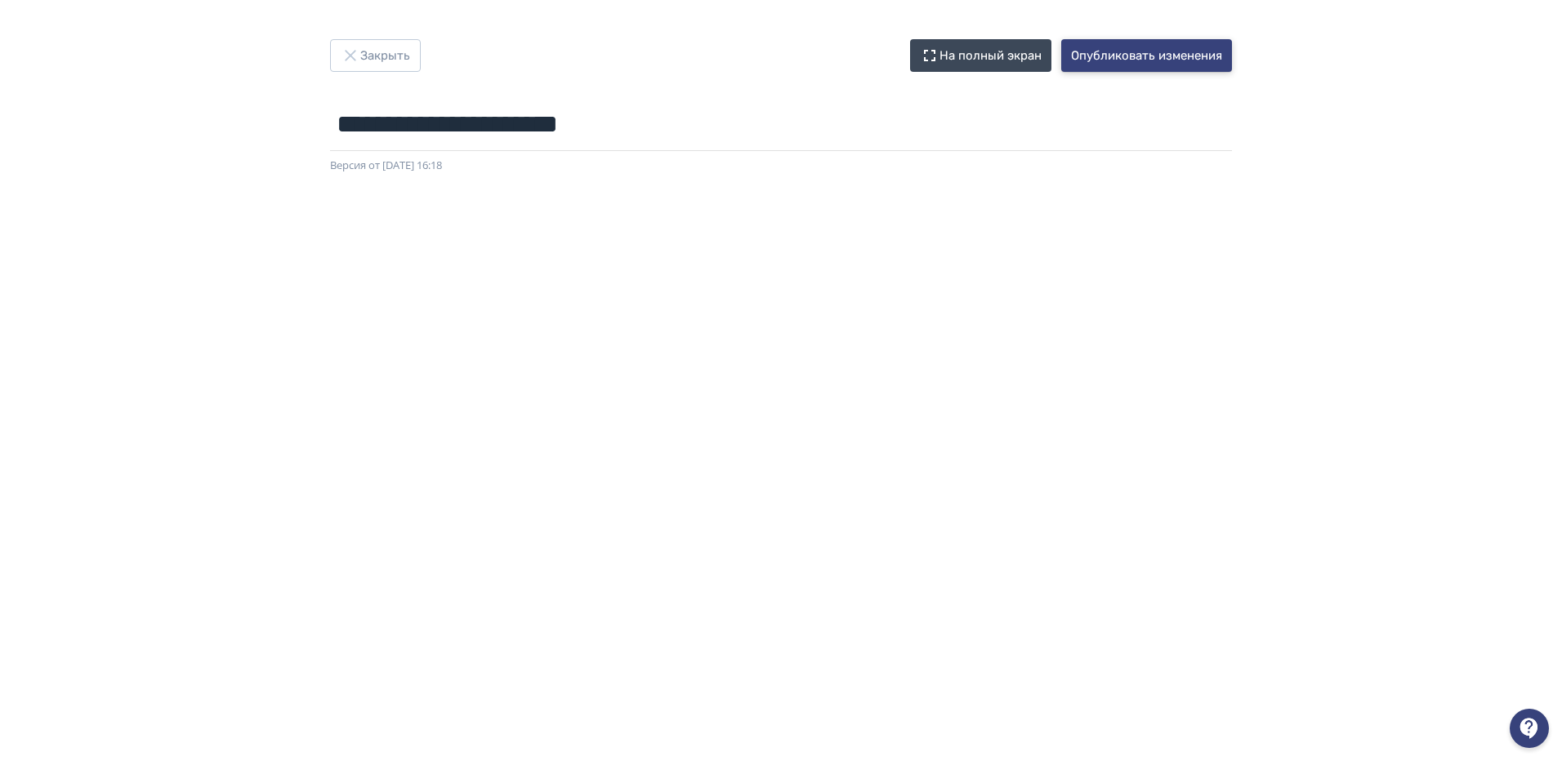
click at [1140, 61] on button "Опубликовать изменения" at bounding box center [1146, 55] width 171 height 33
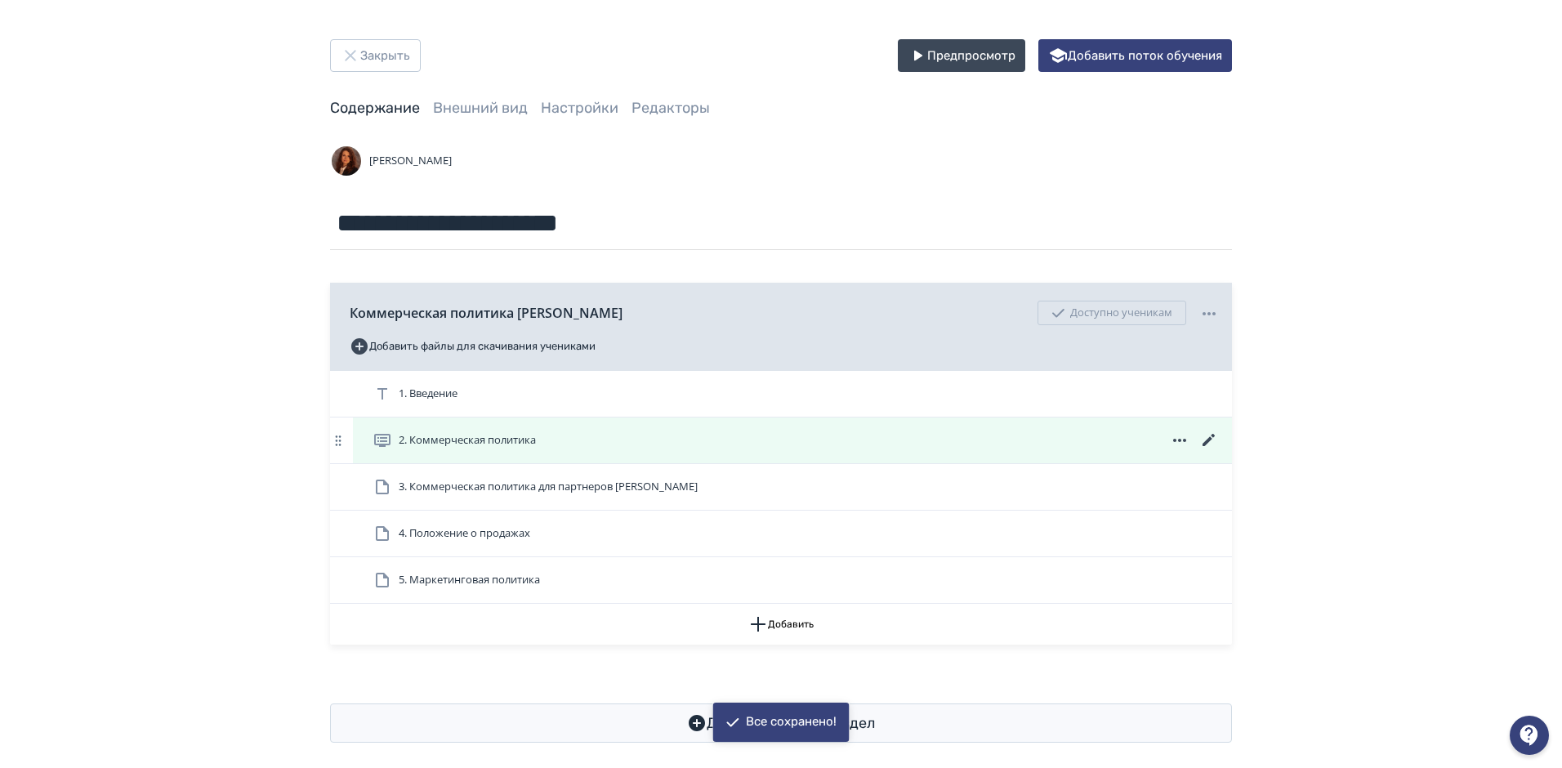
click at [1207, 441] on icon at bounding box center [1209, 440] width 12 height 12
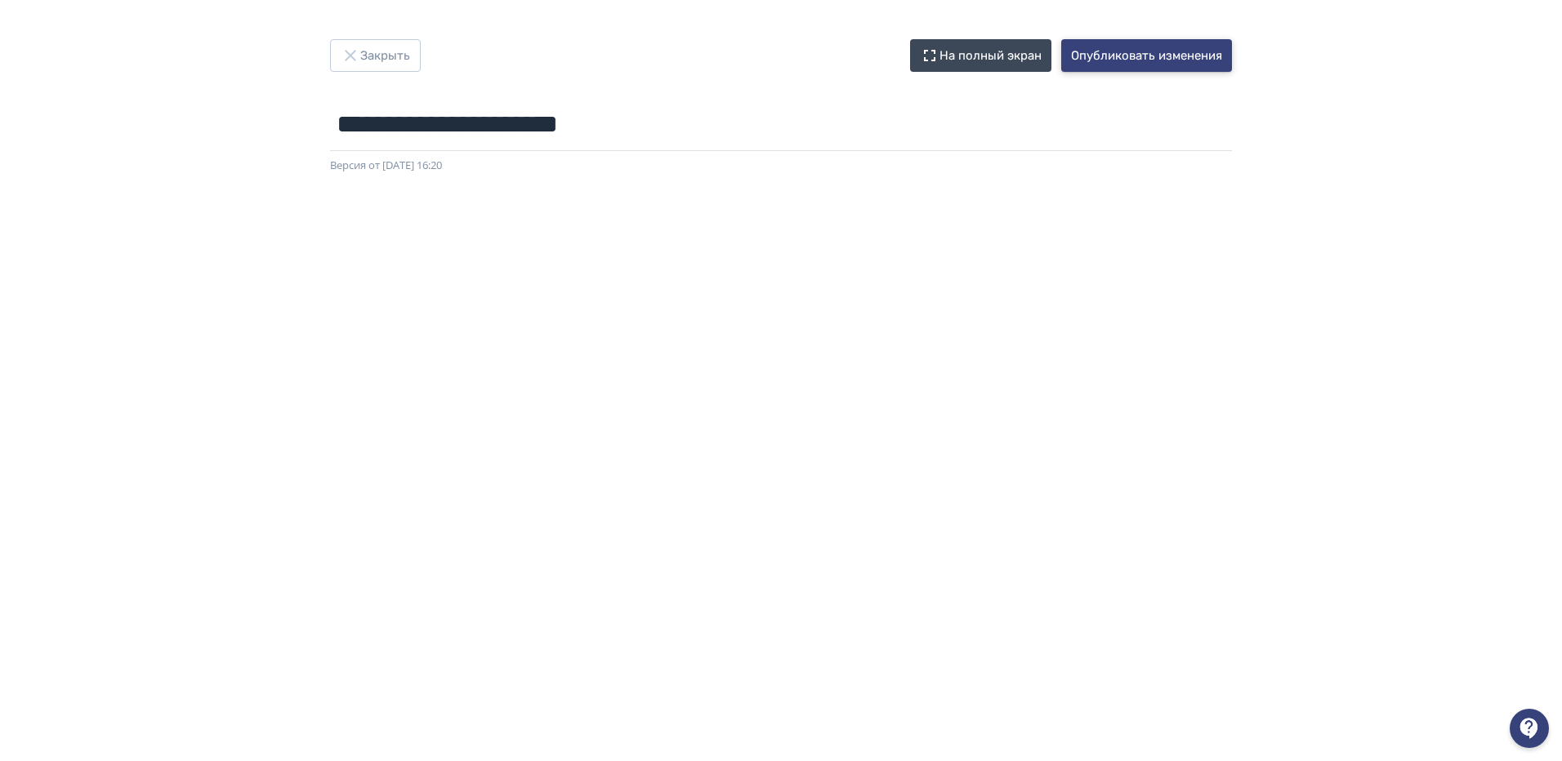
click at [1113, 56] on button "Опубликовать изменения" at bounding box center [1146, 55] width 171 height 33
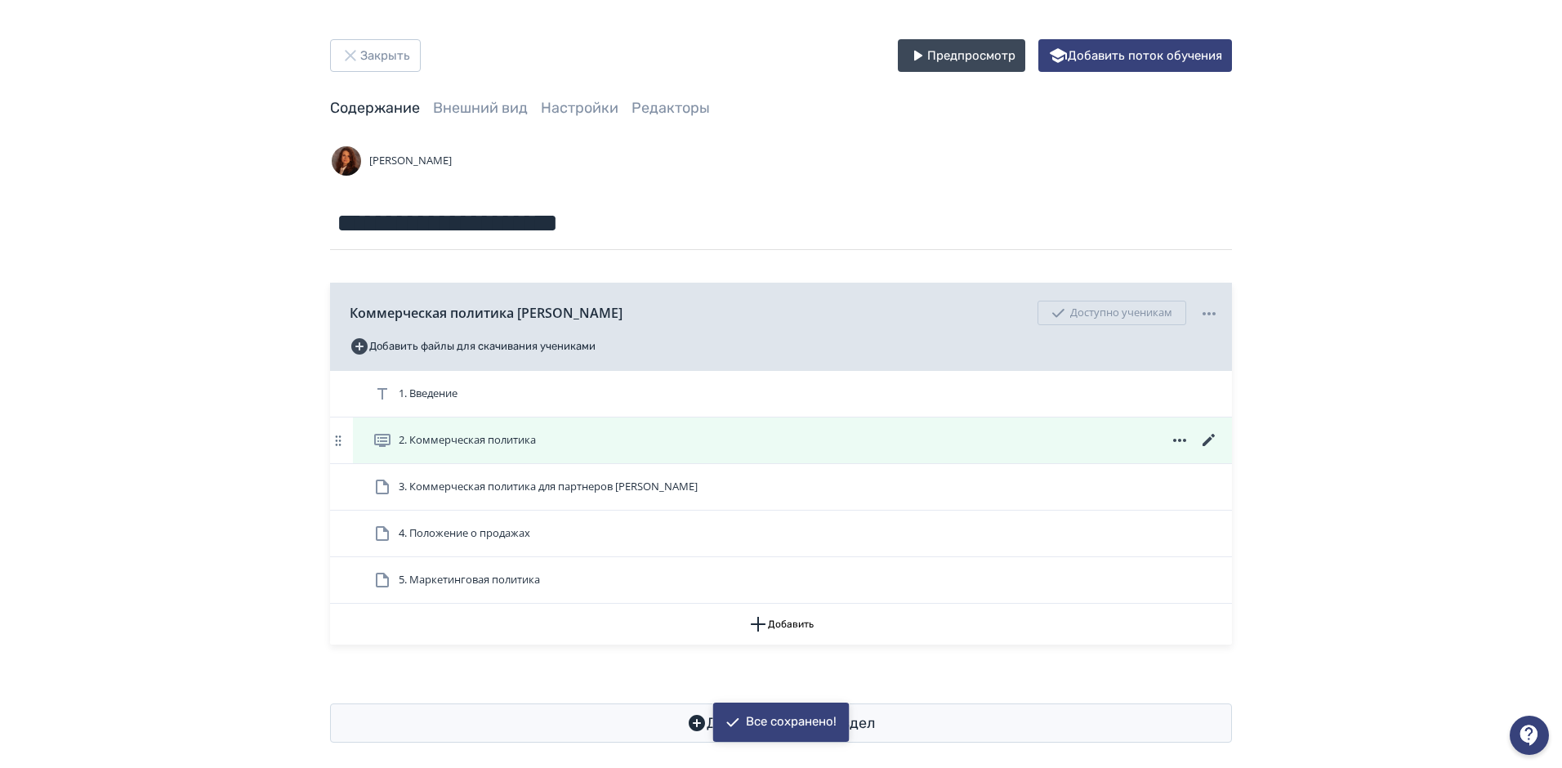
click at [1208, 439] on icon at bounding box center [1209, 440] width 12 height 12
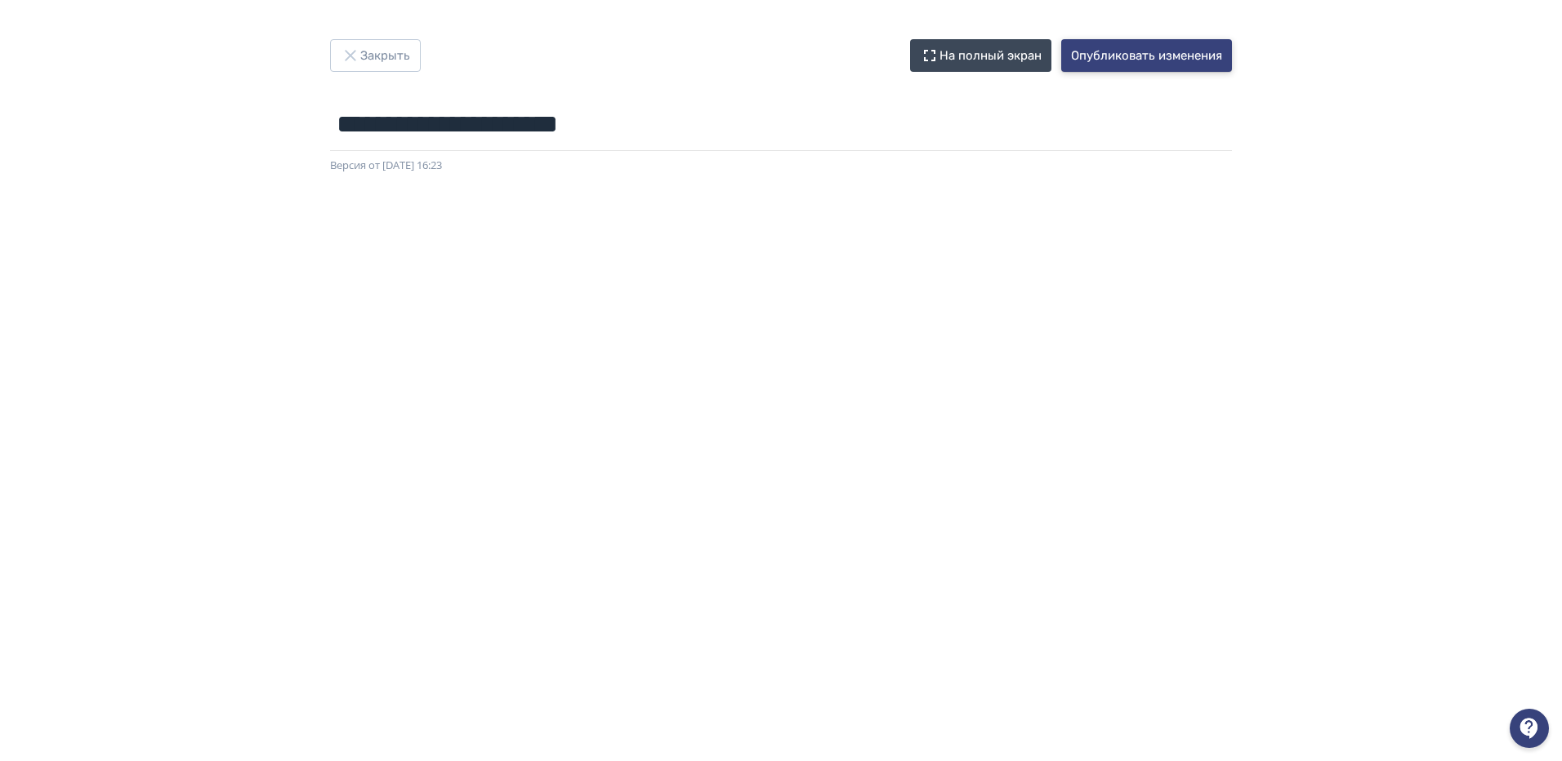
click at [1196, 55] on button "Опубликовать изменения" at bounding box center [1146, 55] width 171 height 33
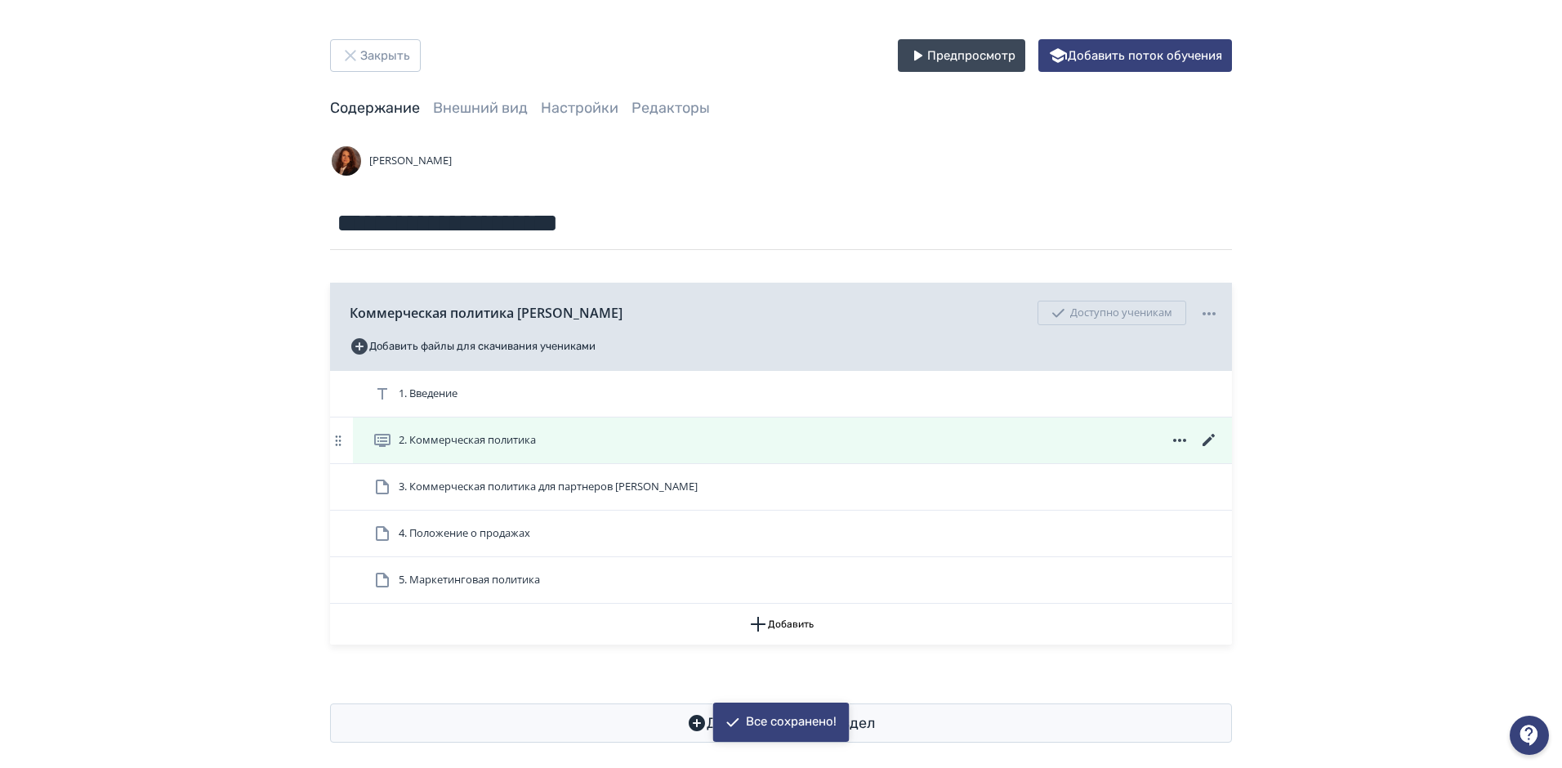
click at [1210, 439] on icon at bounding box center [1209, 440] width 12 height 12
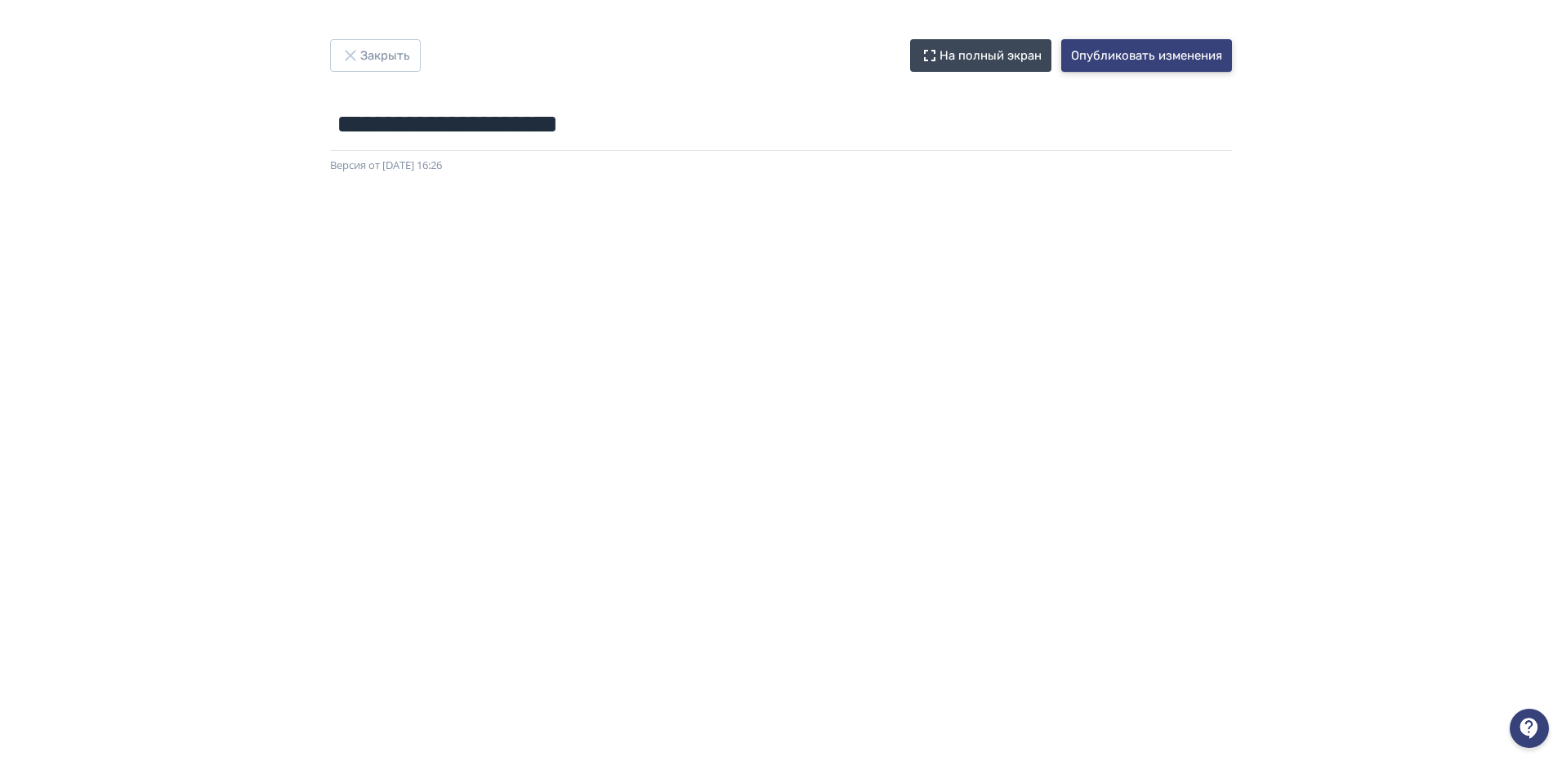
click at [1169, 60] on button "Опубликовать изменения" at bounding box center [1146, 55] width 171 height 33
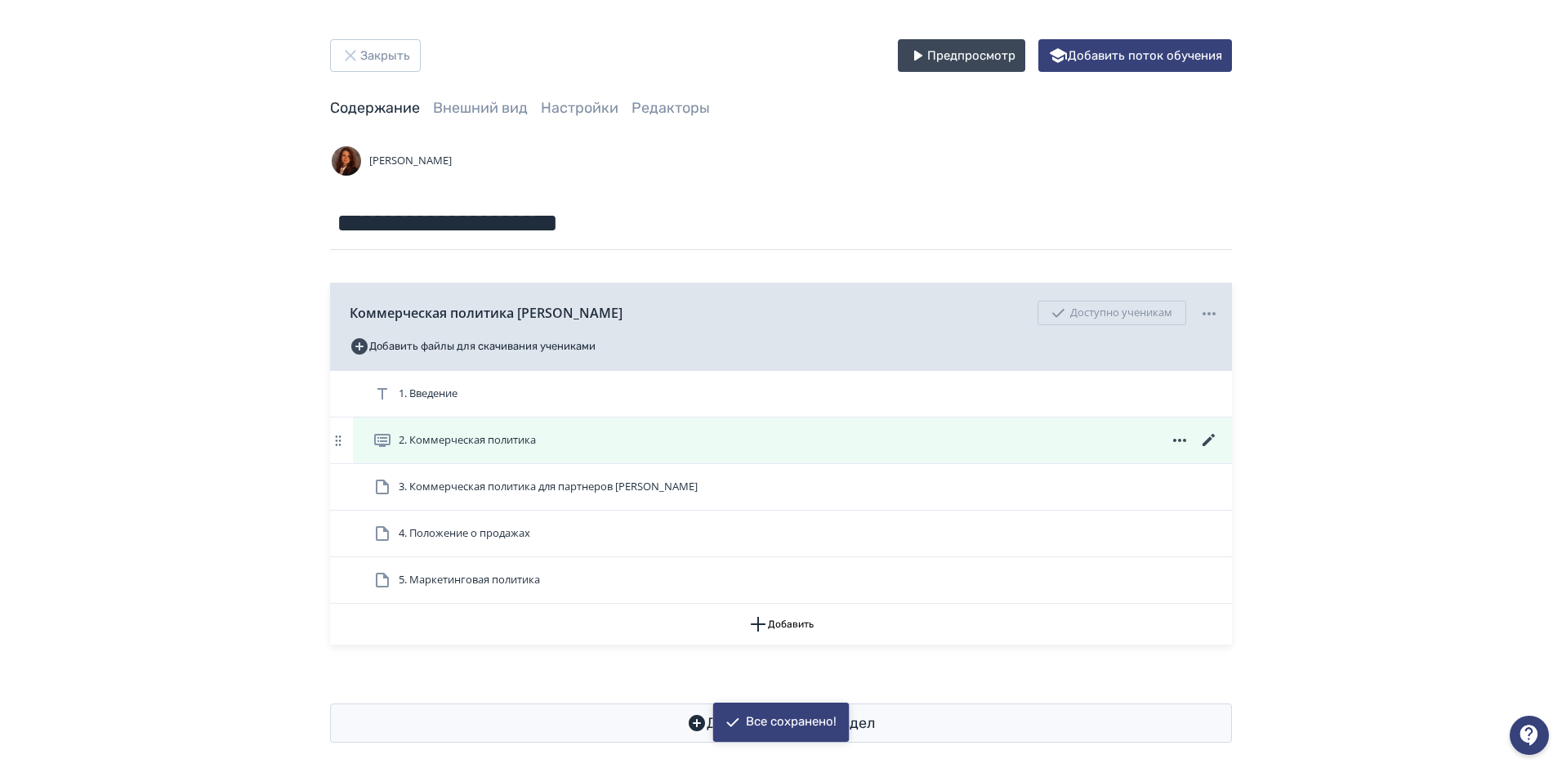
click at [1212, 437] on icon at bounding box center [1209, 440] width 12 height 12
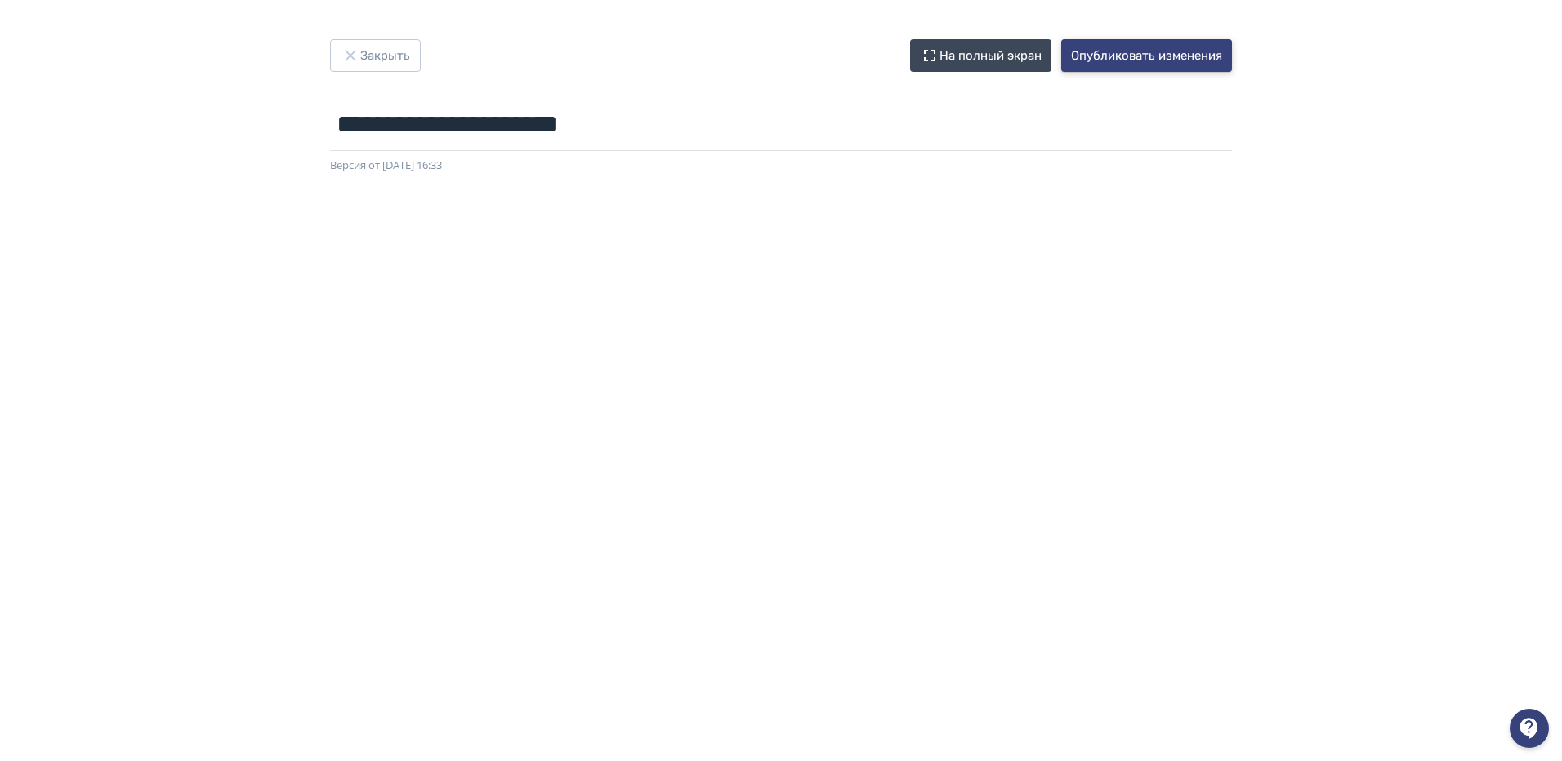
click at [1130, 55] on button "Опубликовать изменения" at bounding box center [1146, 55] width 171 height 33
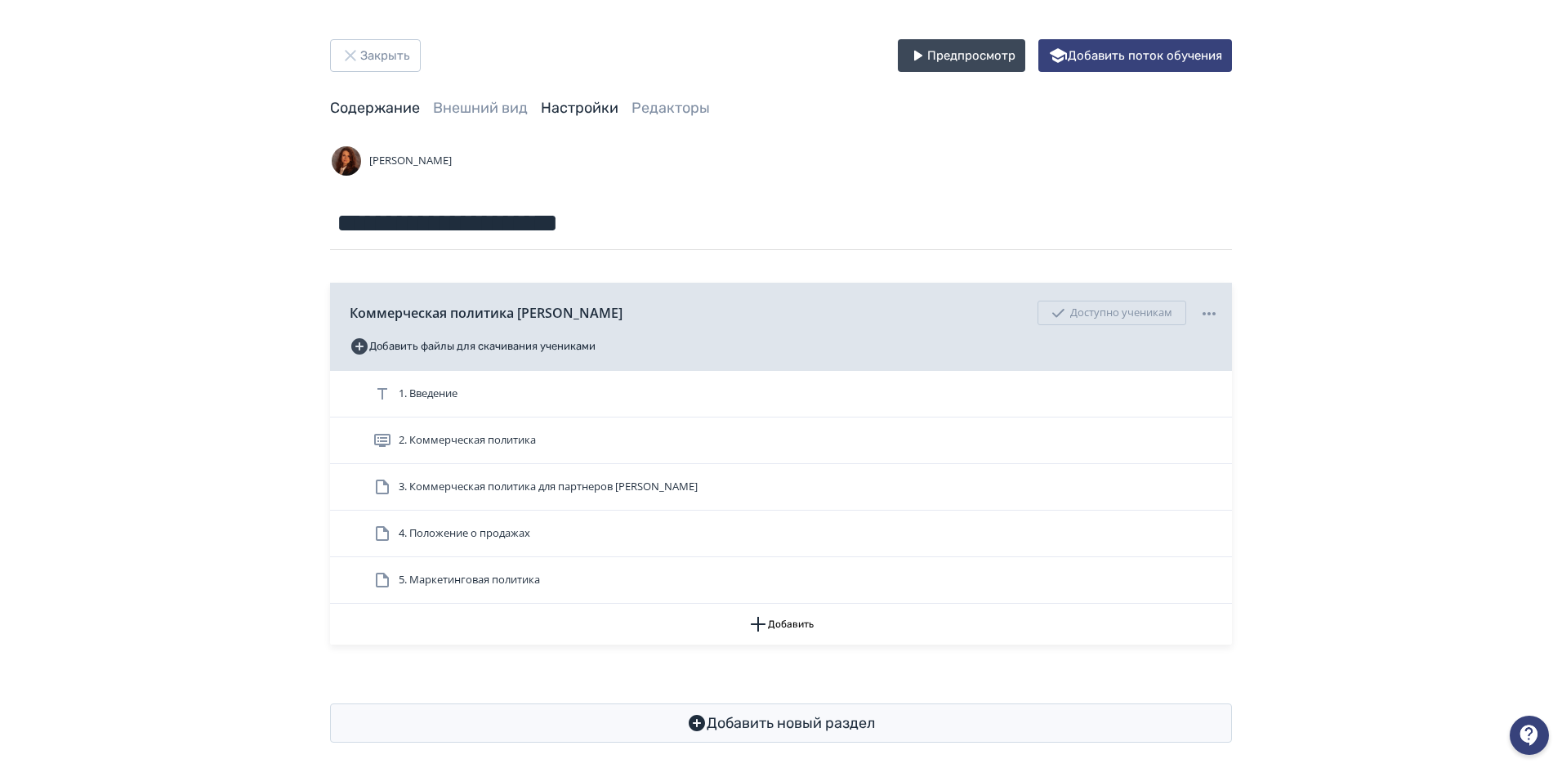
click at [603, 108] on link "Настройки" at bounding box center [580, 108] width 78 height 18
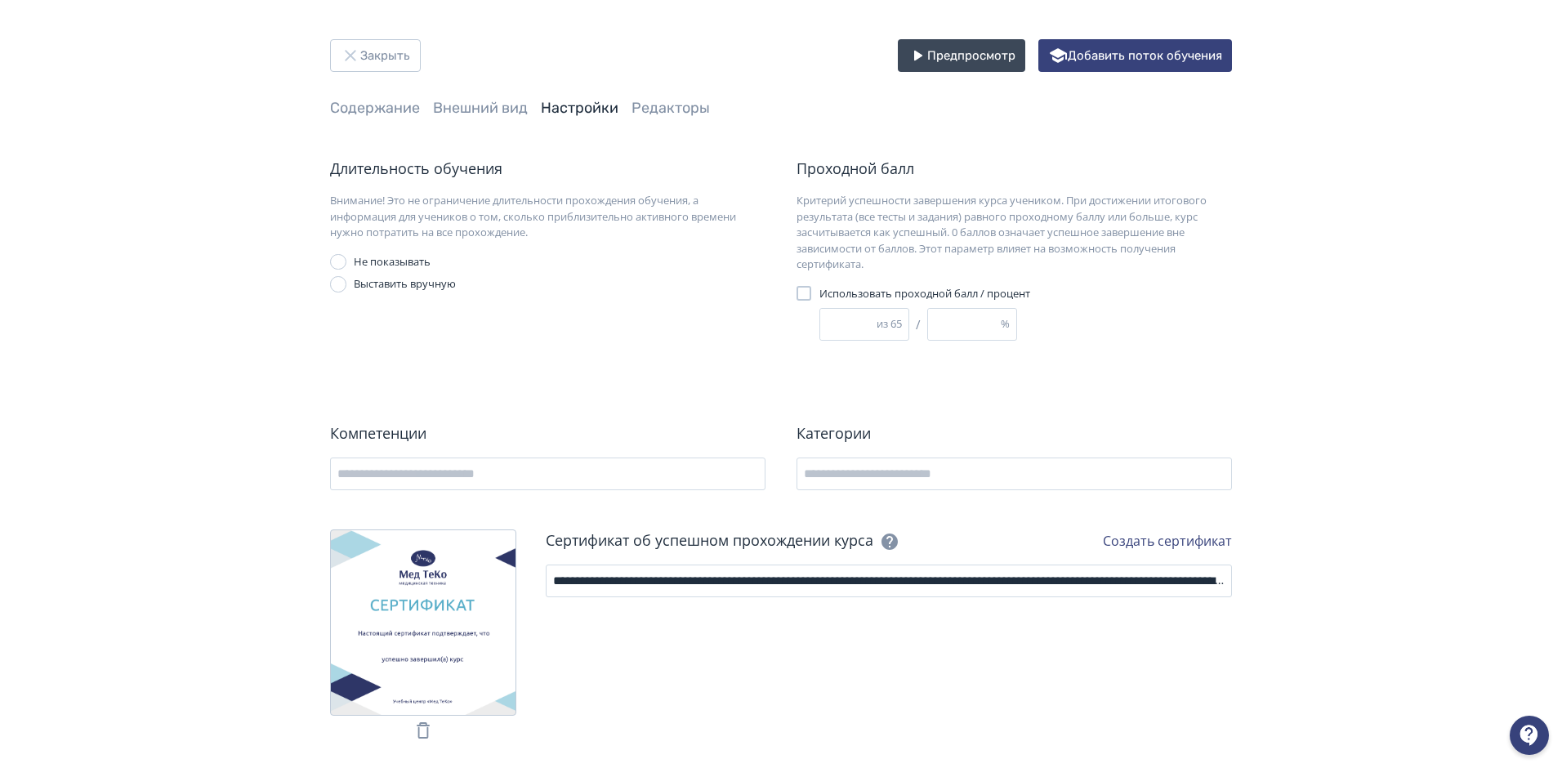
drag, startPoint x: 966, startPoint y: 323, endPoint x: 926, endPoint y: 319, distance: 41.0
click at [926, 319] on div "** из 65 / *** %" at bounding box center [960, 324] width 282 height 33
type input "*"
type input "**"
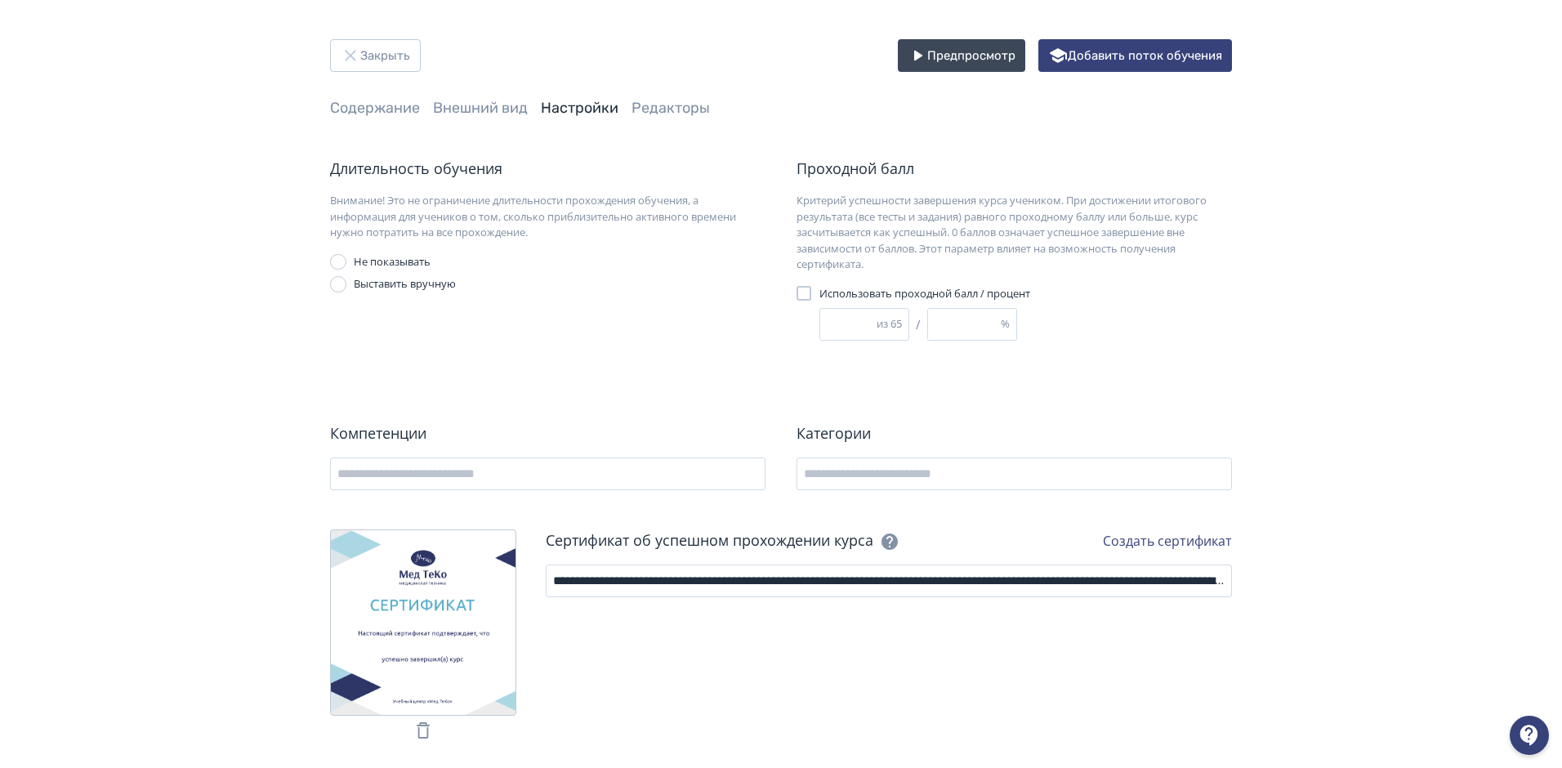
type input "**"
click at [956, 373] on div "Длительность обучения Внимание! Это не ограничение длительности прохождения обу…" at bounding box center [781, 454] width 902 height 592
click at [1057, 152] on div "Закрыть Предпросмотр Добавить поток обучения Содержание Внешний вид Настройки Р…" at bounding box center [781, 394] width 980 height 711
click at [386, 51] on button "Закрыть" at bounding box center [375, 55] width 91 height 33
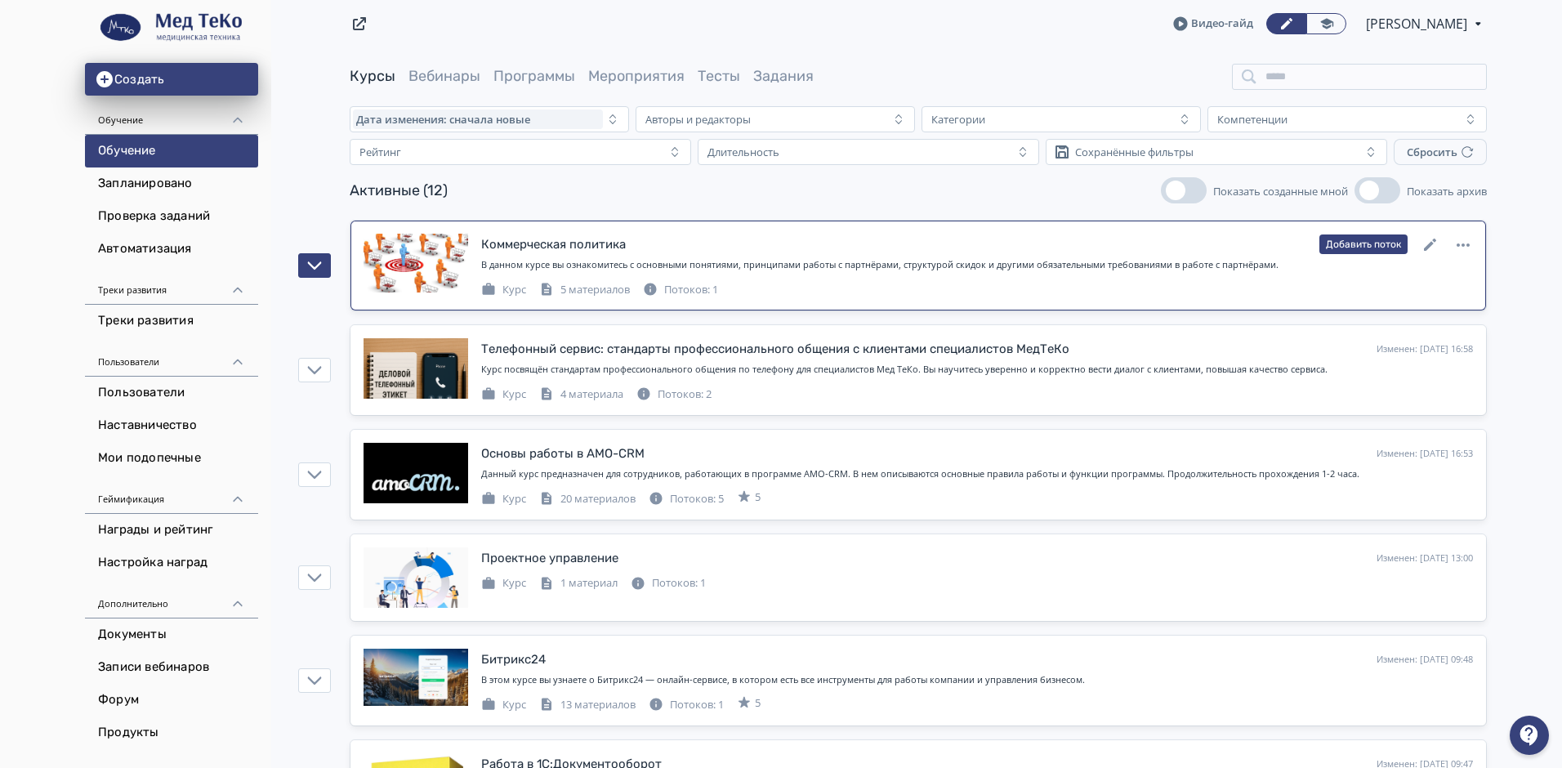
click at [678, 290] on div "Потоков: 1" at bounding box center [680, 290] width 75 height 16
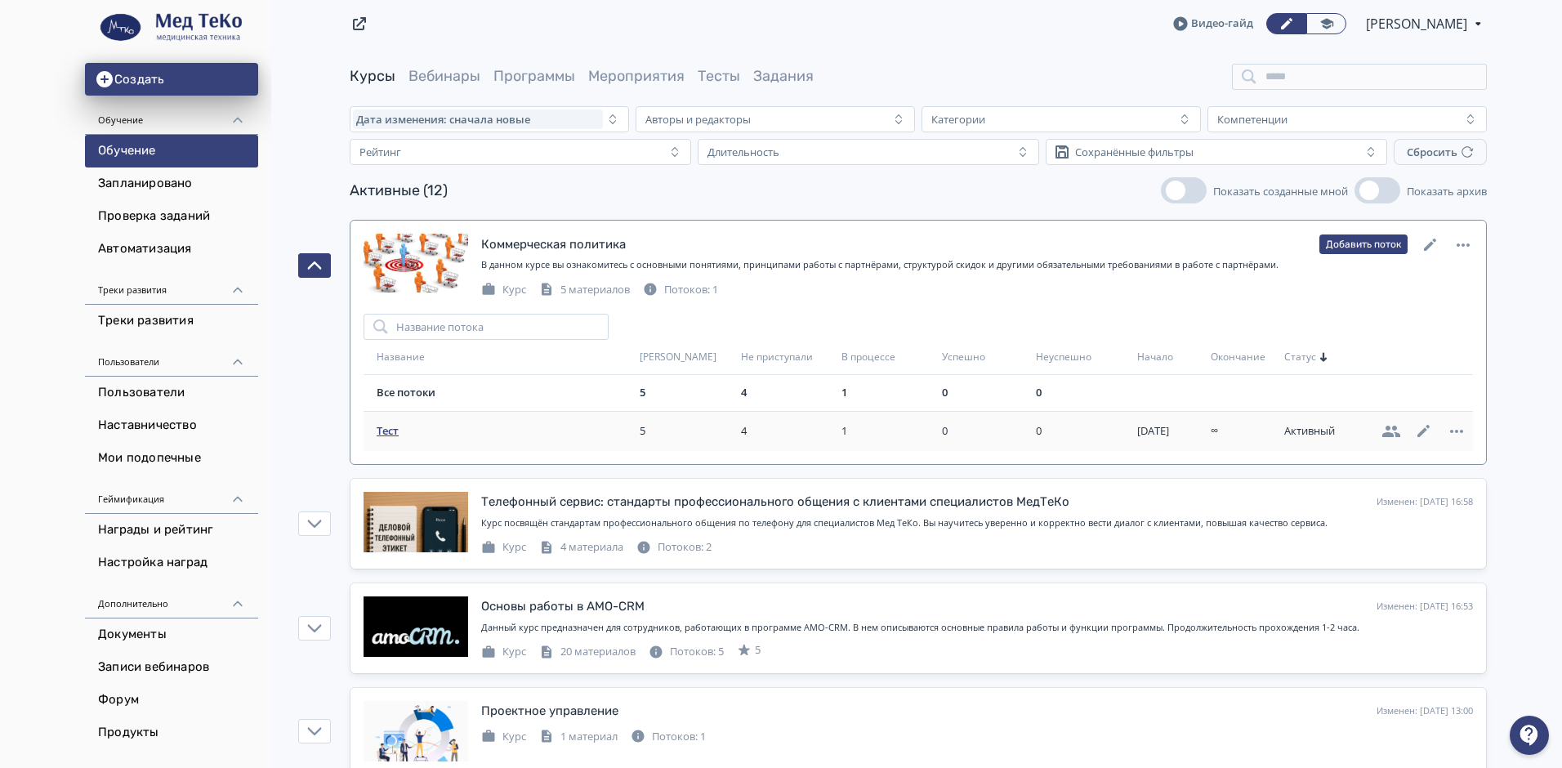
click at [390, 430] on span "Тест" at bounding box center [505, 431] width 257 height 16
